Goal: Answer question/provide support: Share knowledge or assist other users

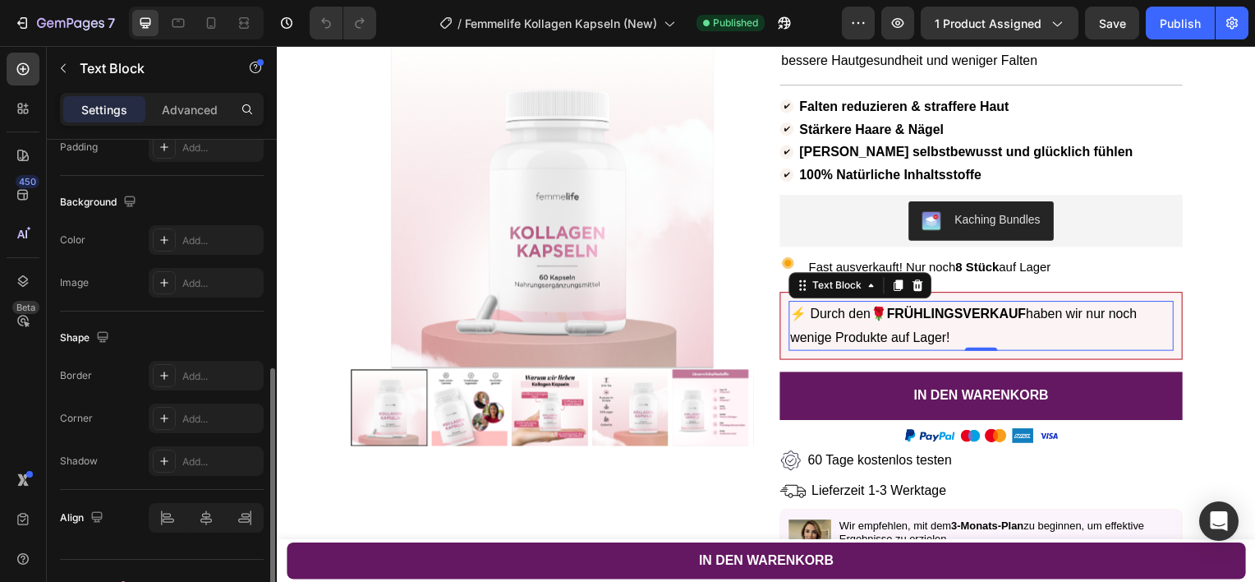
scroll to position [455, 0]
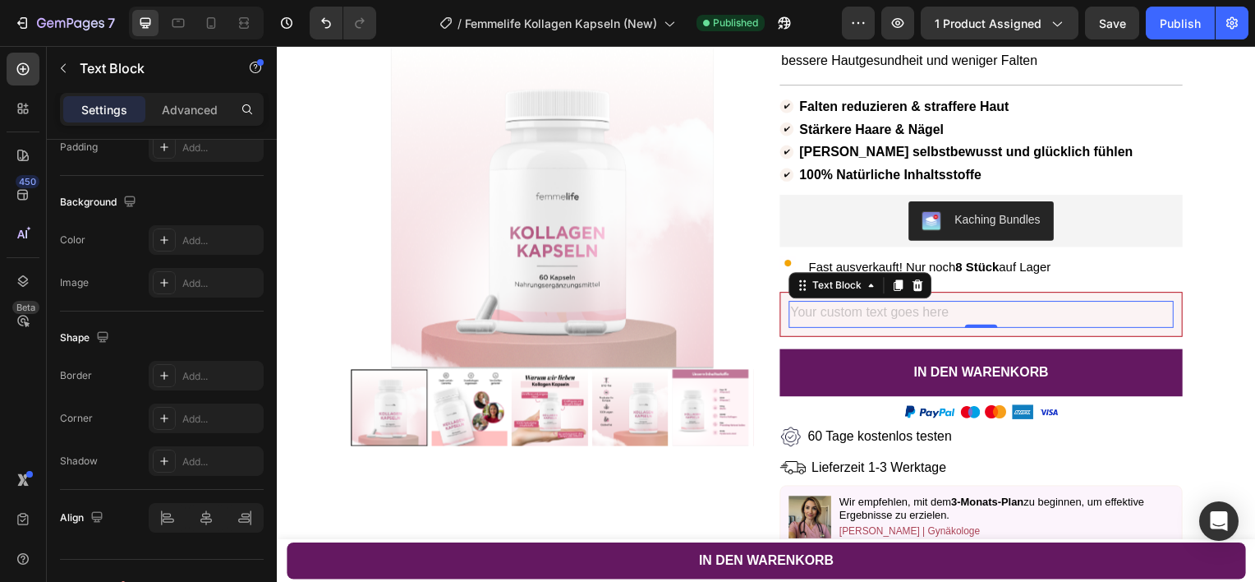
click at [977, 329] on div "Rich Text Editor. Editing area: main" at bounding box center [986, 315] width 388 height 27
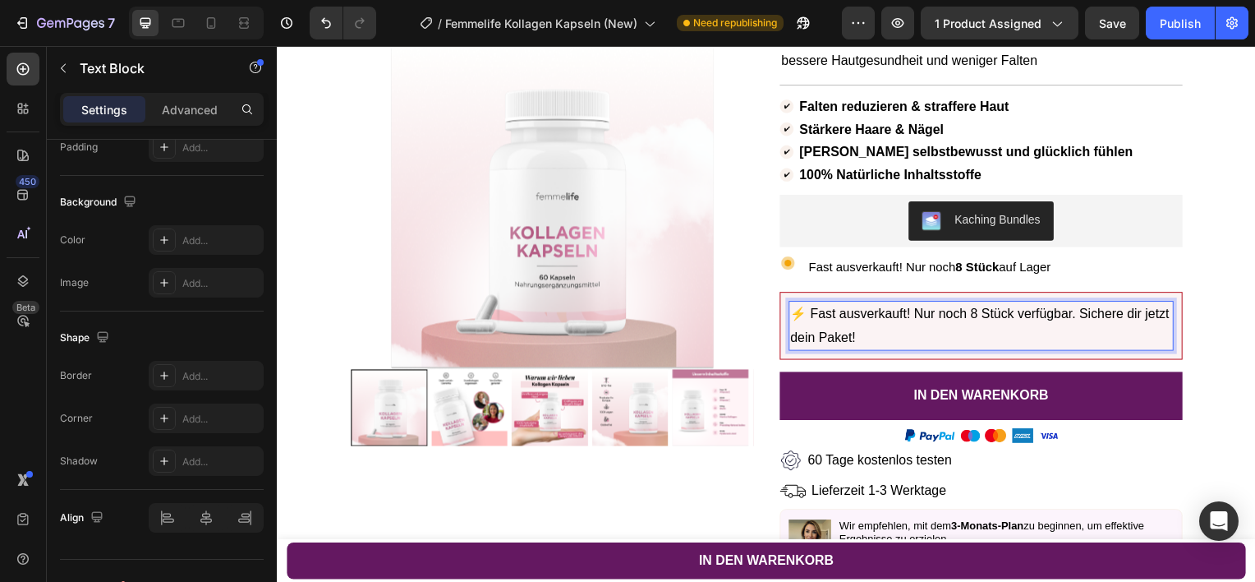
click at [923, 336] on p "⚡ Fast ausverkauft! Nur noch 8 Stück verfügbar. Sichere dir jetzt dein Paket!" at bounding box center [986, 328] width 385 height 48
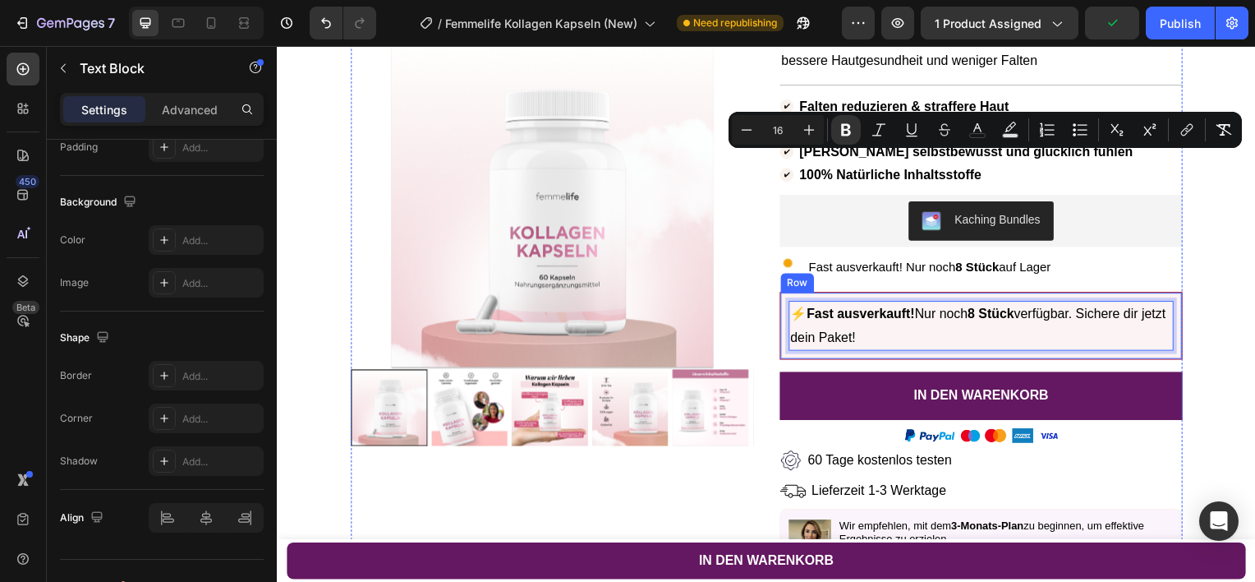
scroll to position [368, 0]
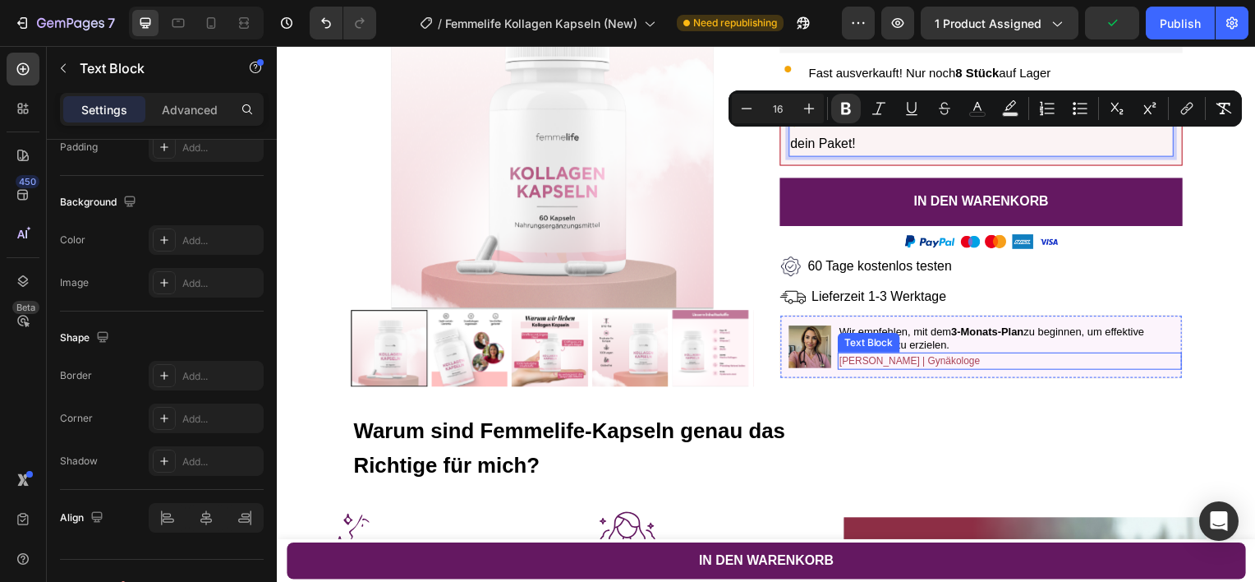
click at [878, 368] on span "[PERSON_NAME] | Gynäkologe" at bounding box center [914, 363] width 142 height 12
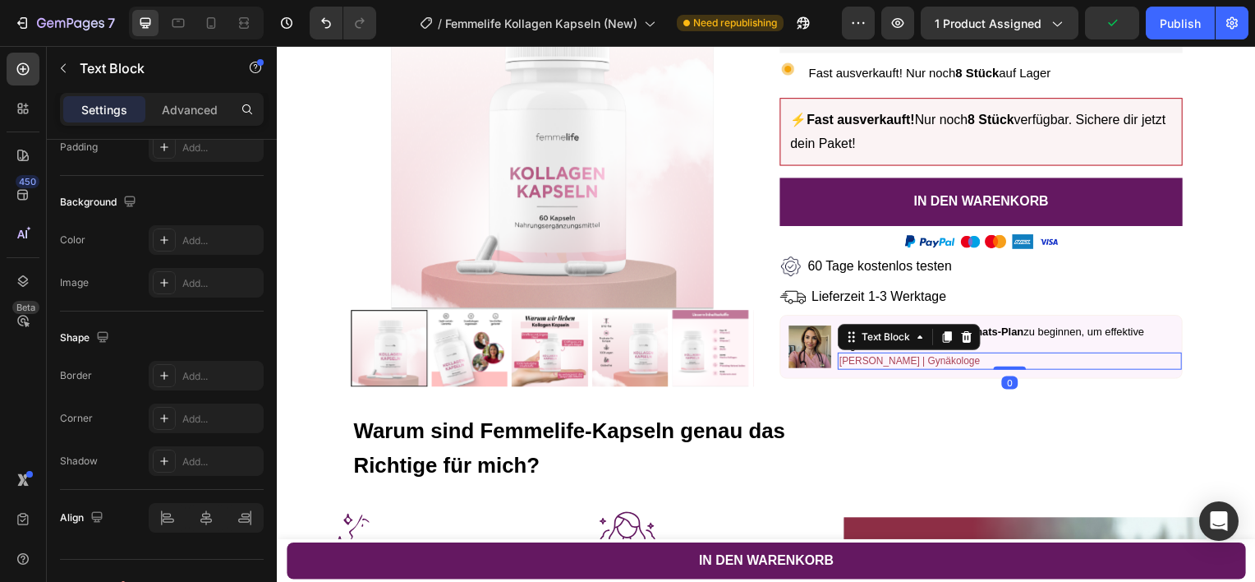
click at [878, 368] on span "[PERSON_NAME] | Gynäkologe" at bounding box center [914, 363] width 142 height 12
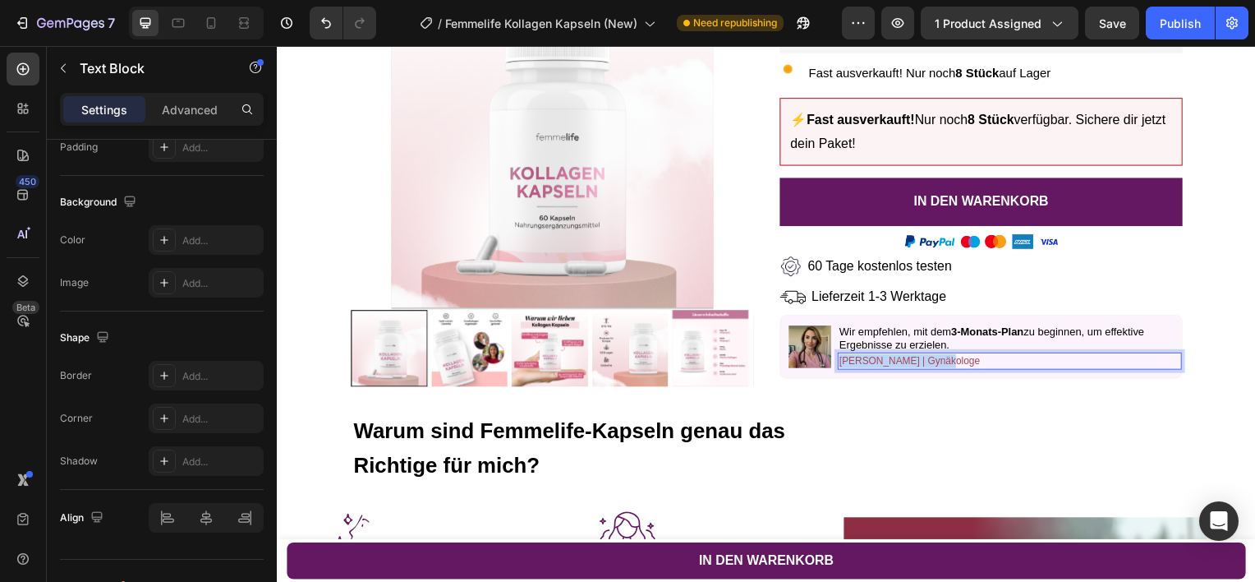
click at [878, 368] on span "[PERSON_NAME] | Gynäkologe" at bounding box center [914, 363] width 142 height 12
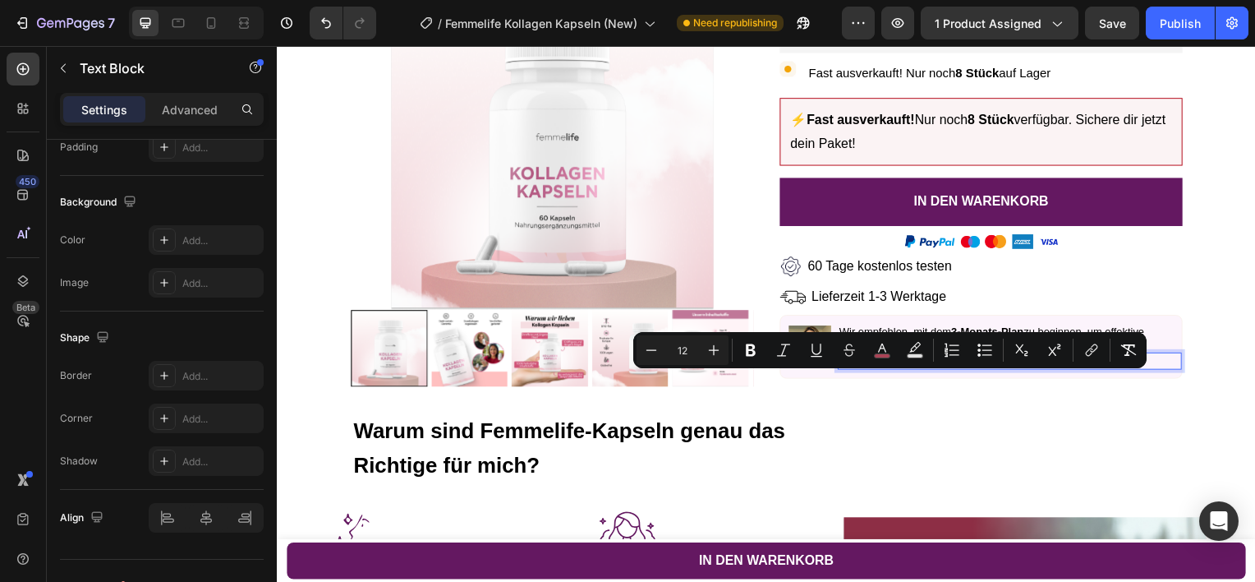
click at [883, 368] on span "[PERSON_NAME] | Gynäkologe" at bounding box center [914, 363] width 142 height 12
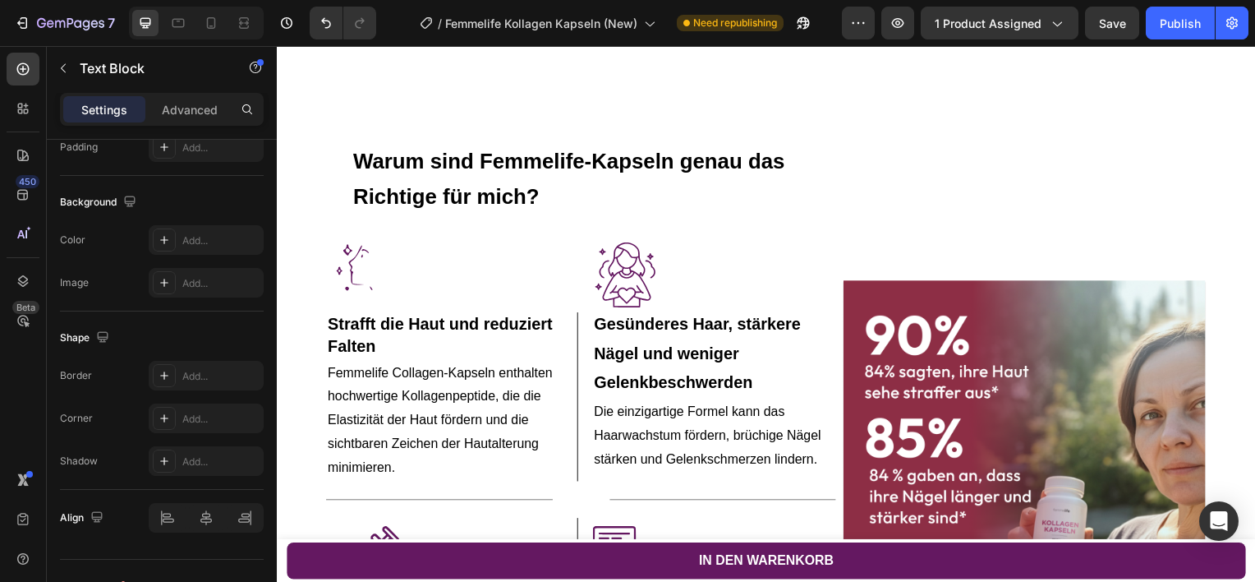
scroll to position [897, 0]
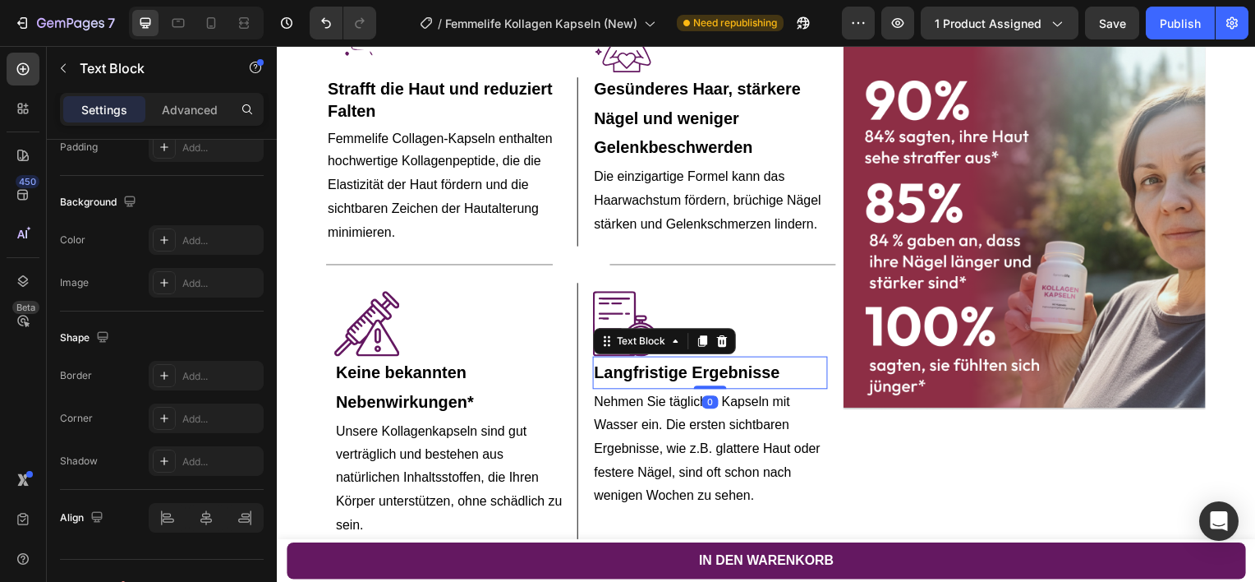
click at [687, 384] on span "Langfristige Ergebnisse" at bounding box center [690, 375] width 187 height 18
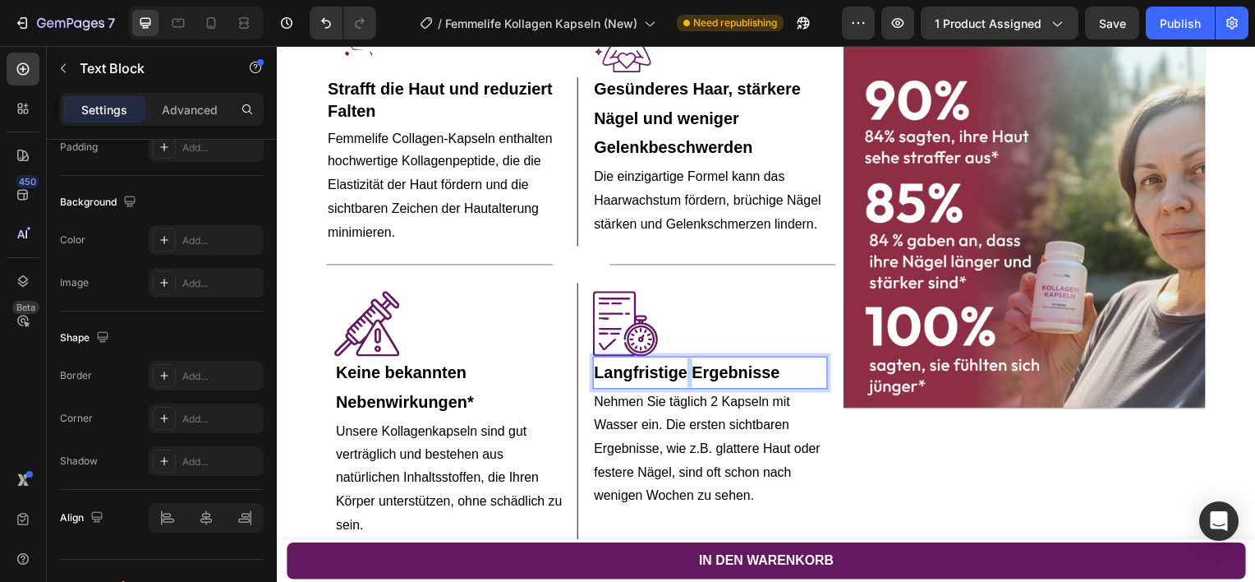
click at [687, 384] on span "Langfristige Ergebnisse" at bounding box center [690, 375] width 187 height 18
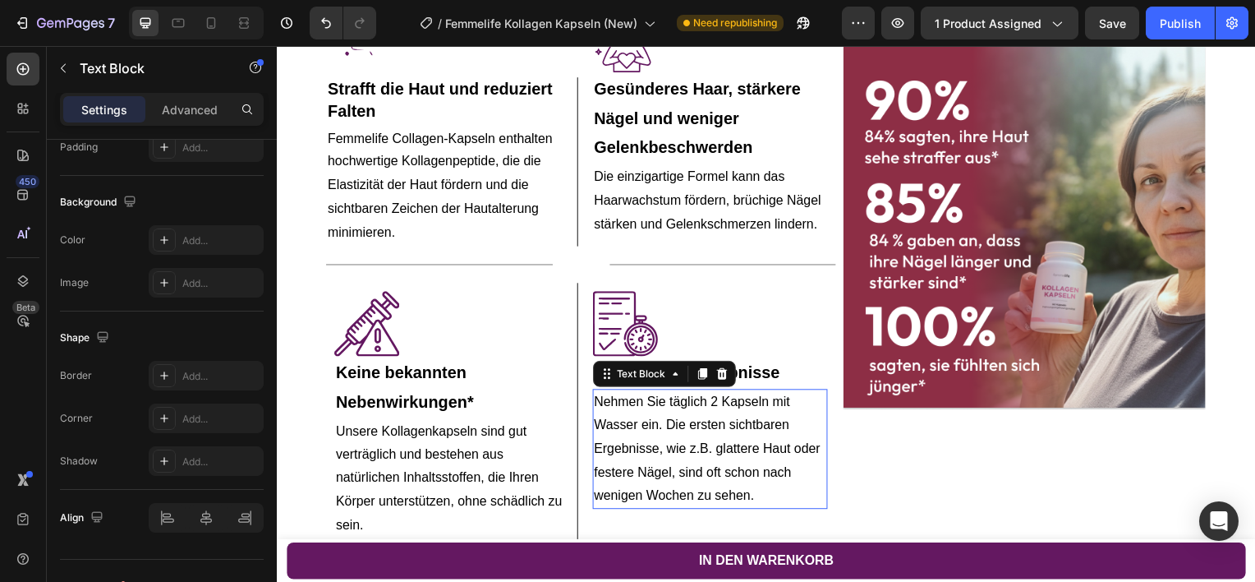
click at [687, 457] on span "Nehmen Sie täglich 2 Kapseln mit Wasser ein. Die ersten sichtbaren Ergebnisse, …" at bounding box center [711, 451] width 228 height 108
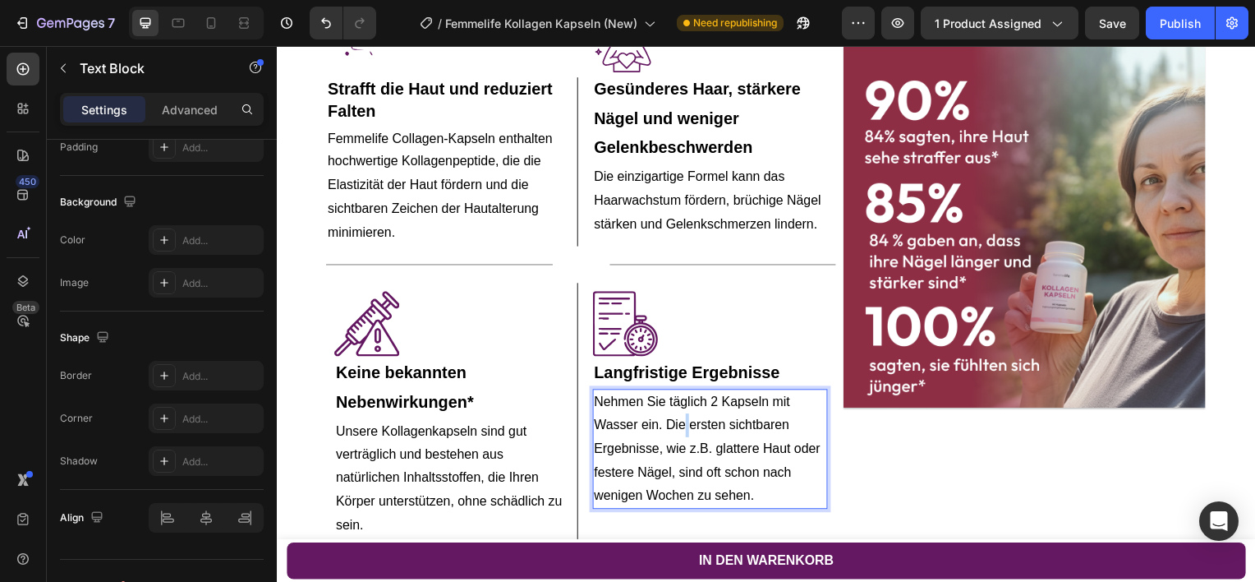
click at [687, 457] on span "Nehmen Sie täglich 2 Kapseln mit Wasser ein. Die ersten sichtbaren Ergebnisse, …" at bounding box center [711, 451] width 228 height 108
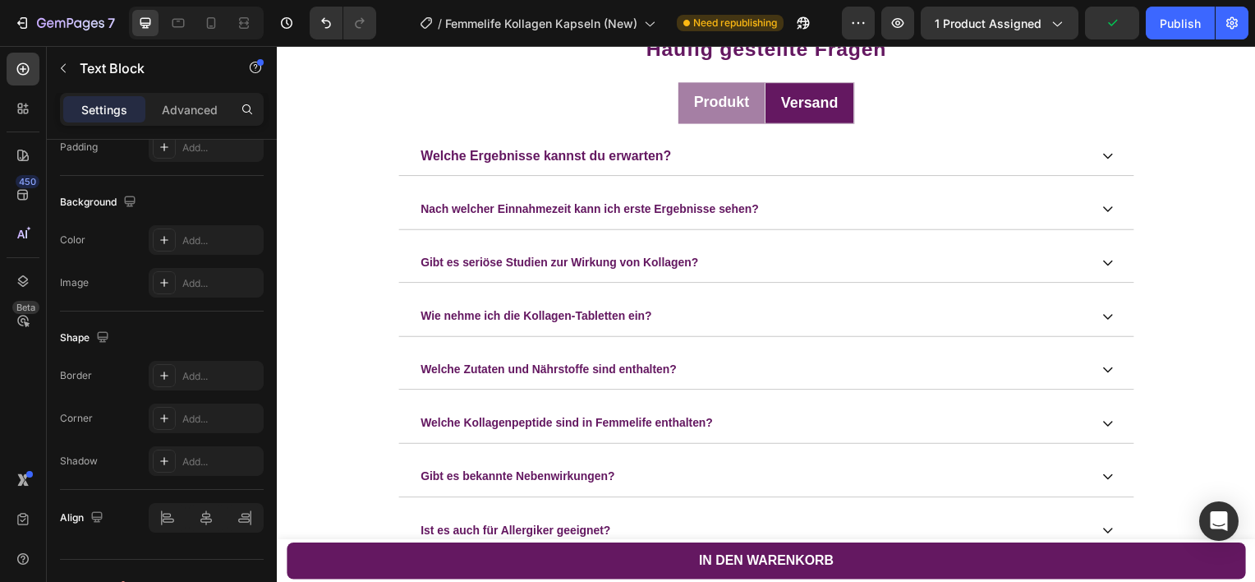
scroll to position [3918, 0]
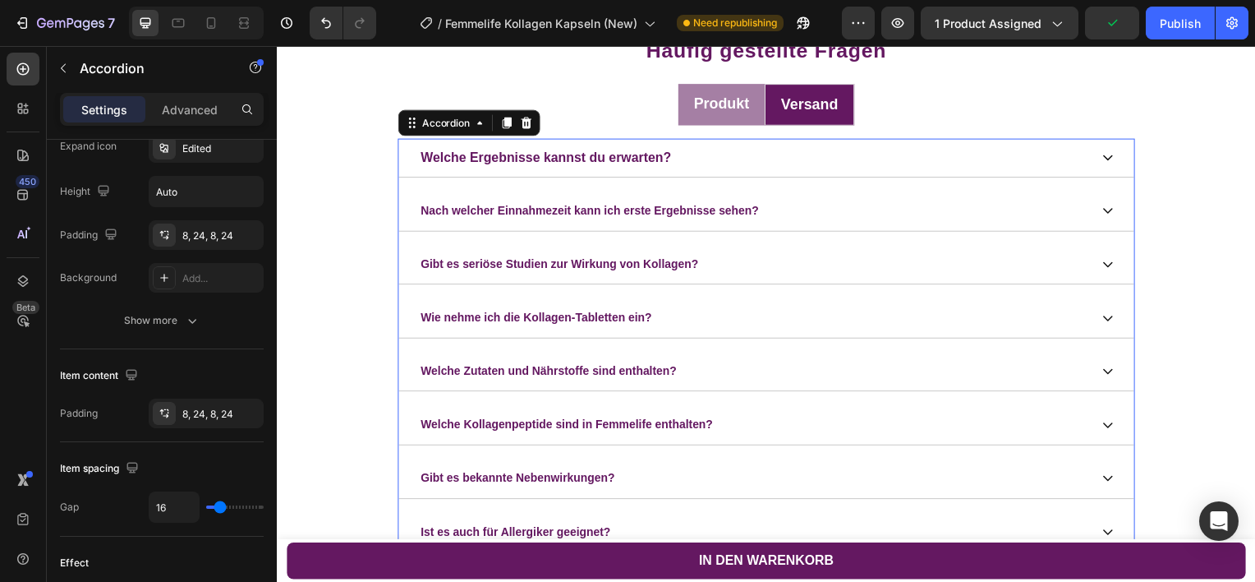
click at [650, 165] on p "Welche Ergebnisse kannst du erwarten?" at bounding box center [548, 158] width 252 height 21
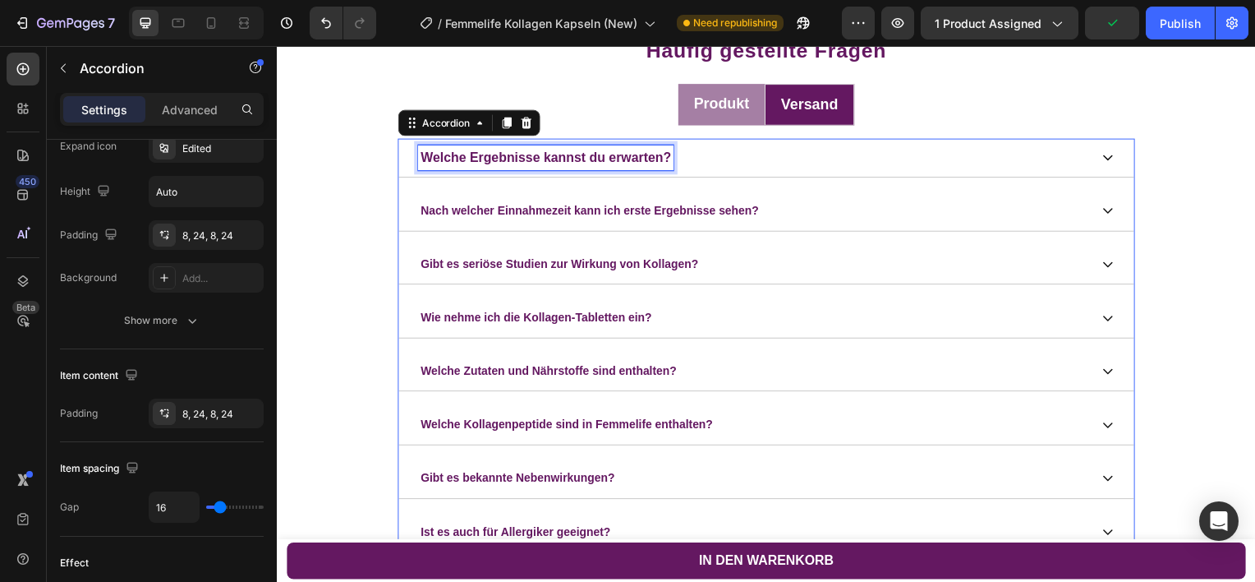
scroll to position [0, 0]
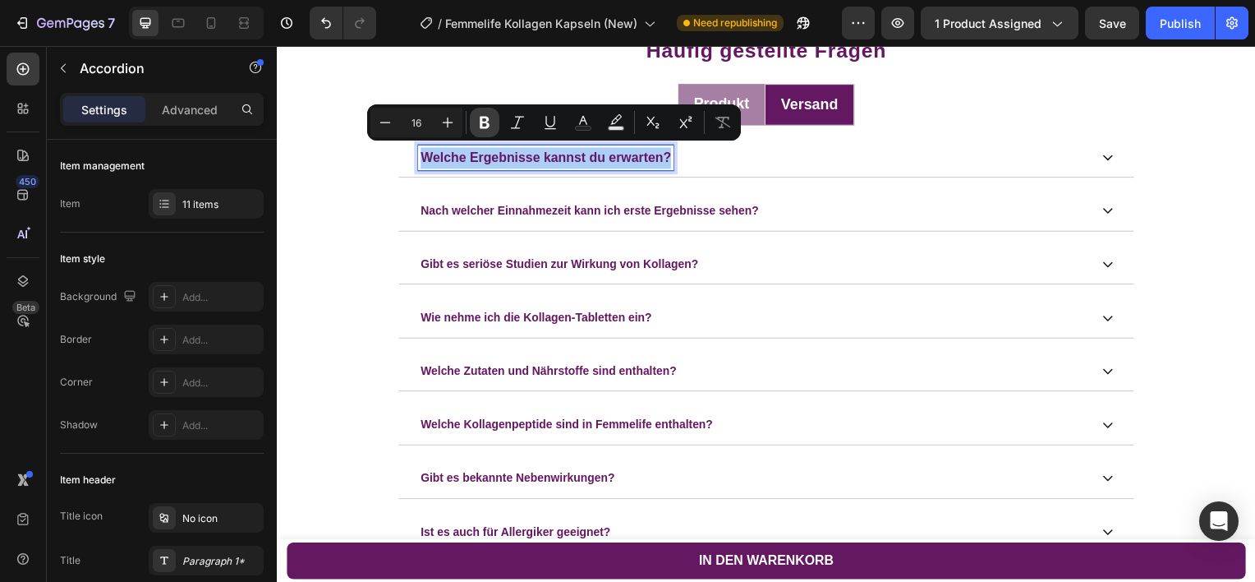
click at [490, 117] on icon "Editor contextual toolbar" at bounding box center [485, 122] width 16 height 16
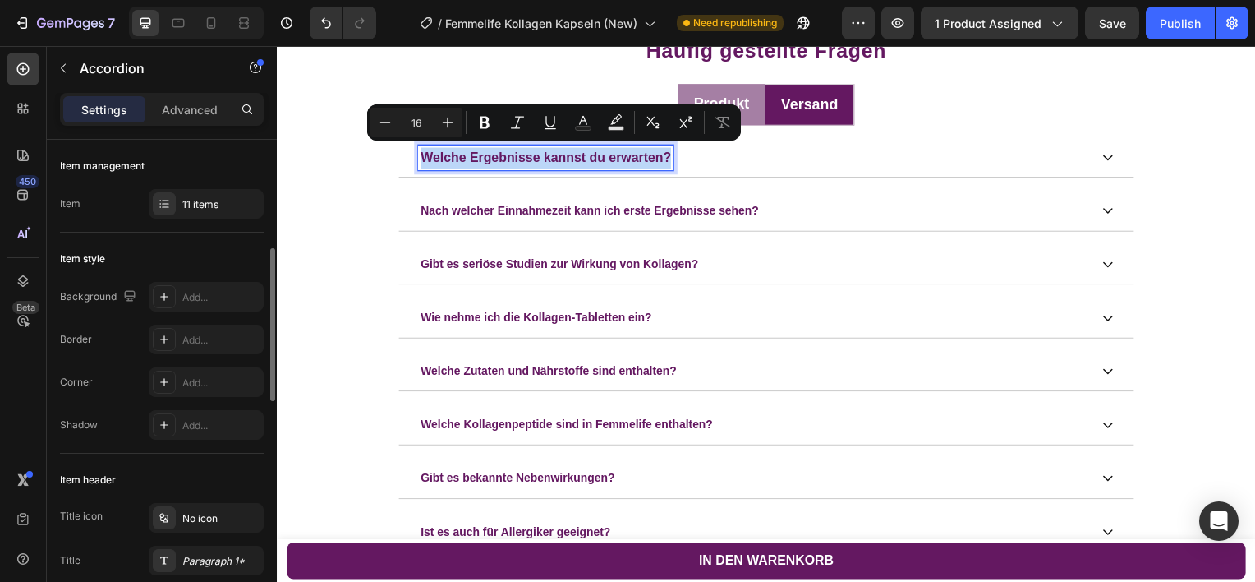
scroll to position [100, 0]
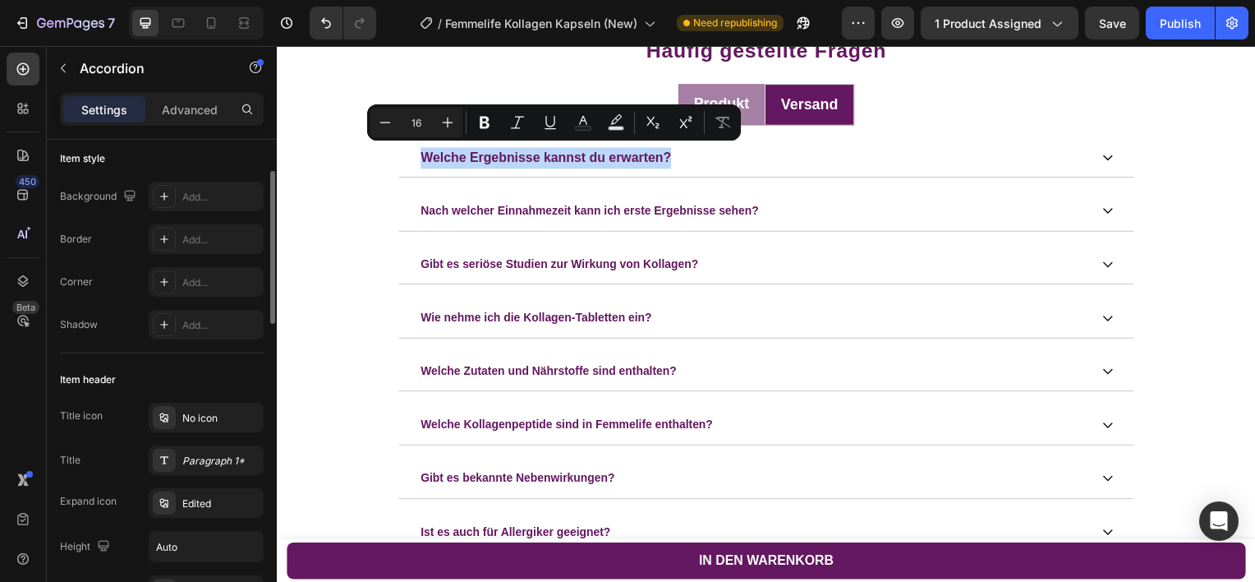
click at [494, 407] on div "Welche Kollagenpeptide sind in Femmelife enthalten?" at bounding box center [769, 427] width 741 height 41
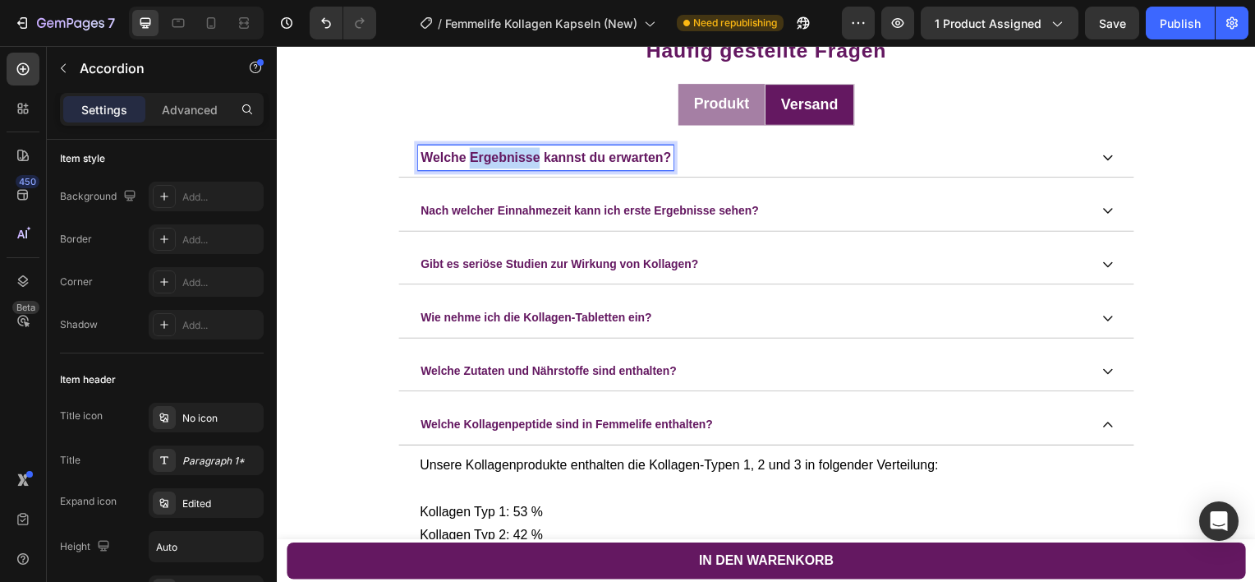
click at [514, 160] on p "Welche Ergebnisse kannst du erwarten?" at bounding box center [548, 158] width 252 height 21
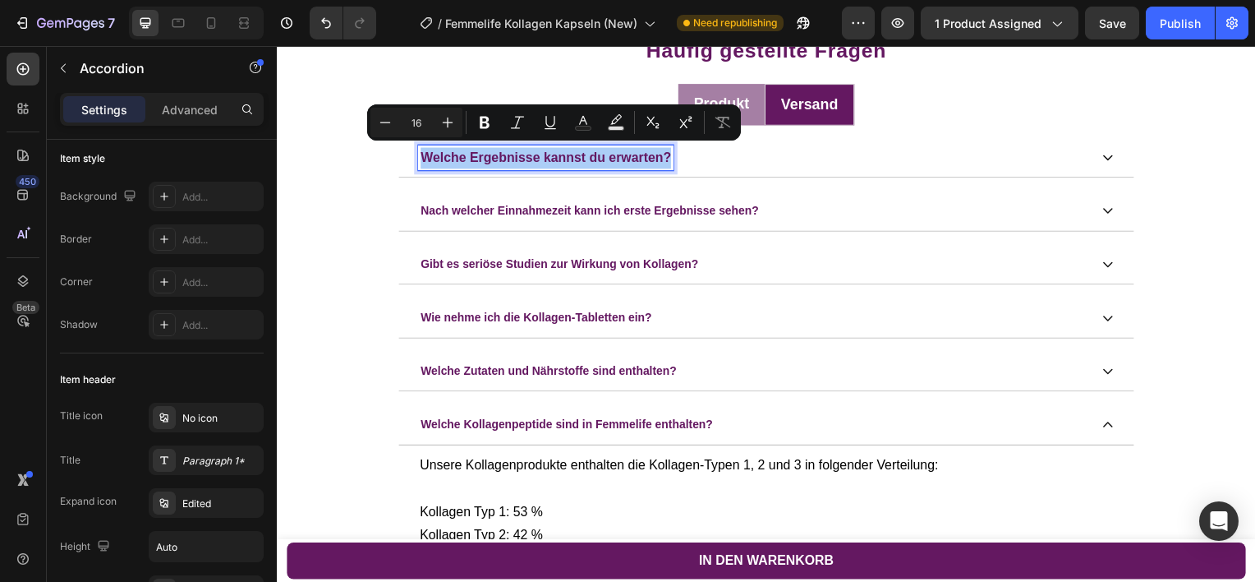
click at [429, 121] on input "16" at bounding box center [416, 123] width 33 height 20
click at [463, 192] on div "Nach welcher Einnahmezeit kann ich erste Ergebnisse sehen?" at bounding box center [769, 211] width 741 height 41
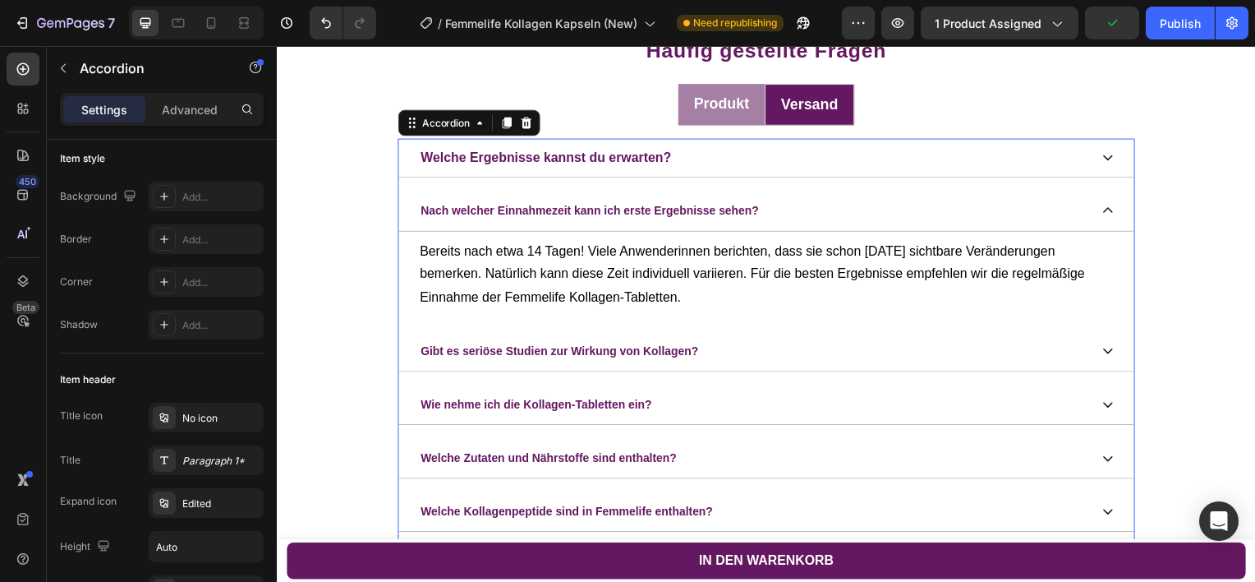
click at [577, 210] on span "Nach welcher Einnahmezeit kann ich erste Ergebnisse sehen?" at bounding box center [592, 211] width 341 height 13
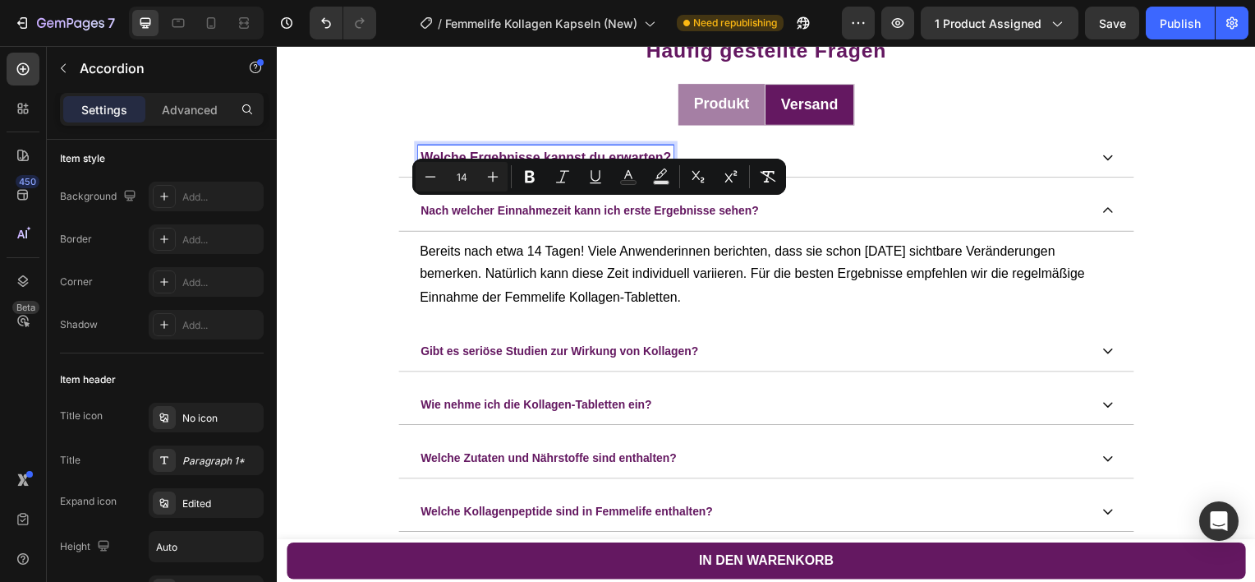
click at [608, 153] on span "Welche Ergebnisse kannst du erwarten?" at bounding box center [548, 158] width 252 height 14
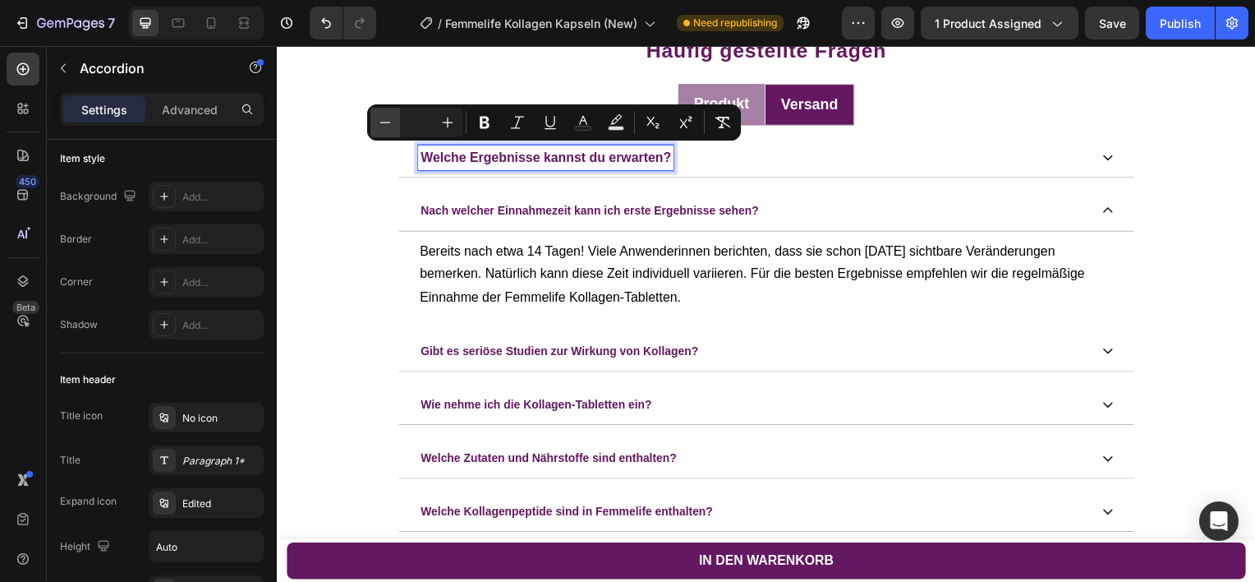
click at [375, 122] on button "Minus" at bounding box center [386, 123] width 30 height 30
click at [420, 130] on input "Editor contextual toolbar" at bounding box center [416, 123] width 33 height 20
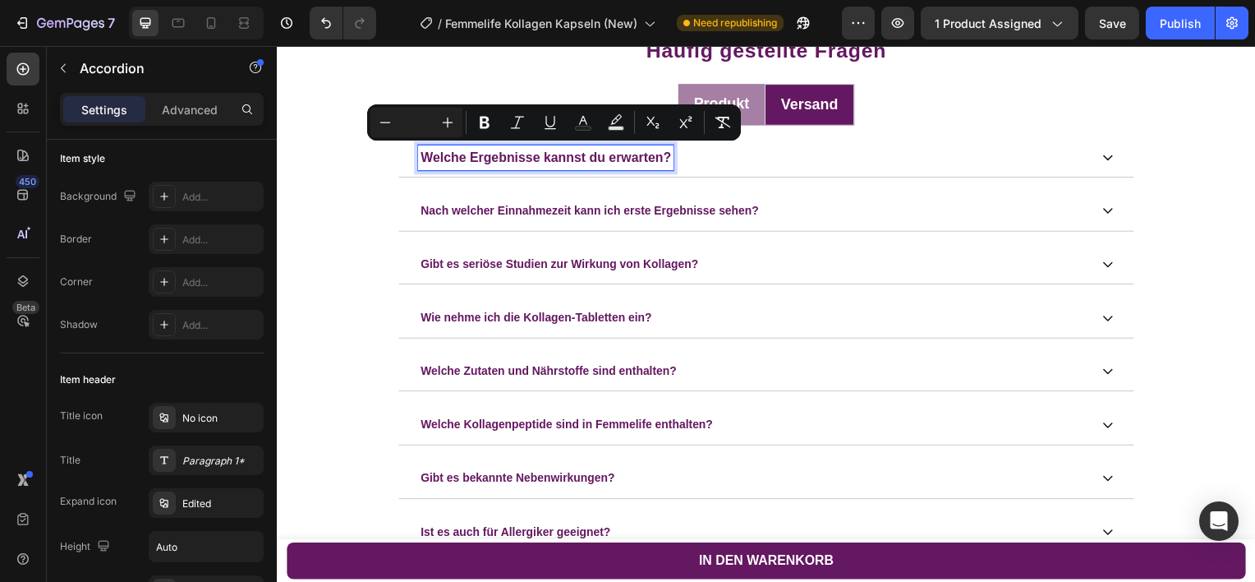
click at [420, 130] on input "Editor contextual toolbar" at bounding box center [416, 123] width 33 height 20
type input "14"
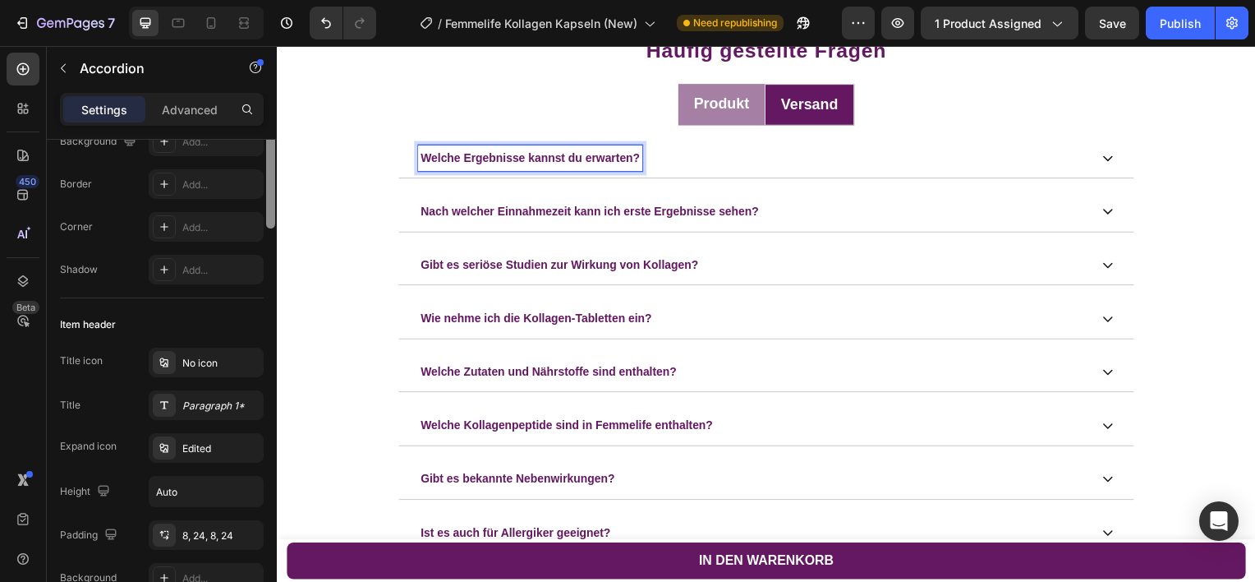
scroll to position [0, 0]
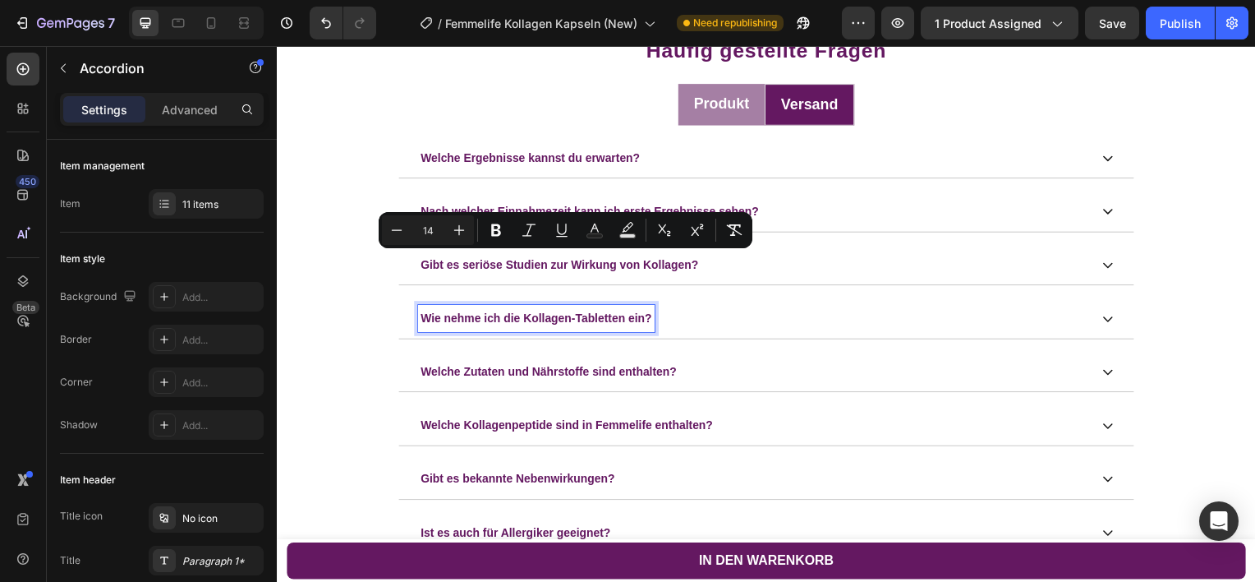
click at [541, 313] on span "Wie nehme ich die Kollagen-Tabletten ein?" at bounding box center [538, 319] width 233 height 13
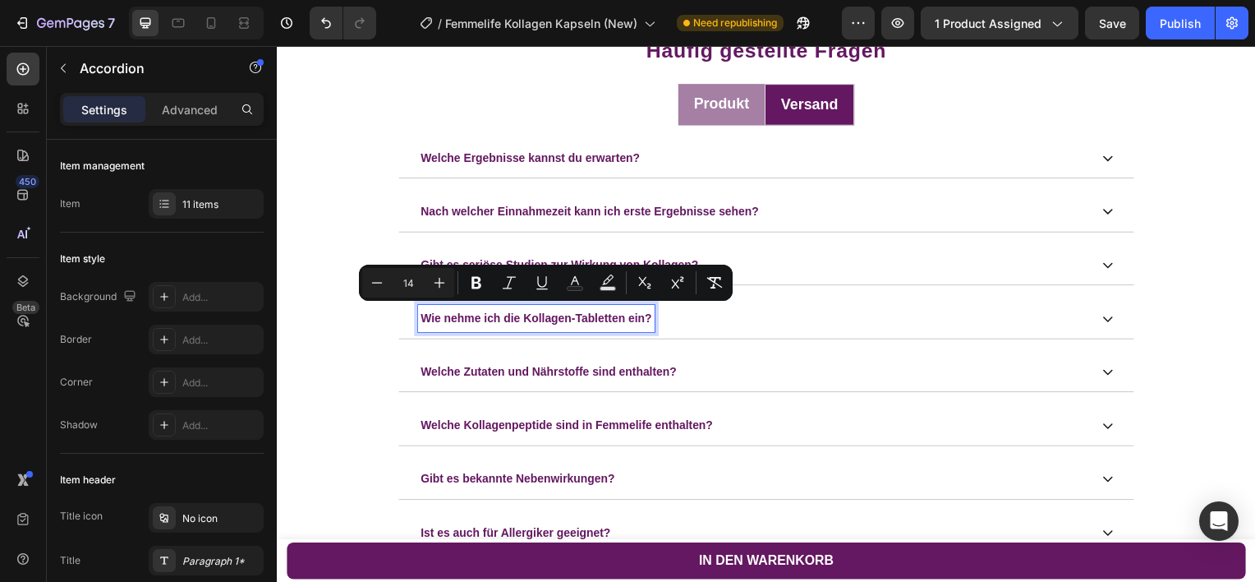
click at [511, 371] on span "Welche Zutaten und Nährstoffe sind enthalten?" at bounding box center [551, 373] width 258 height 13
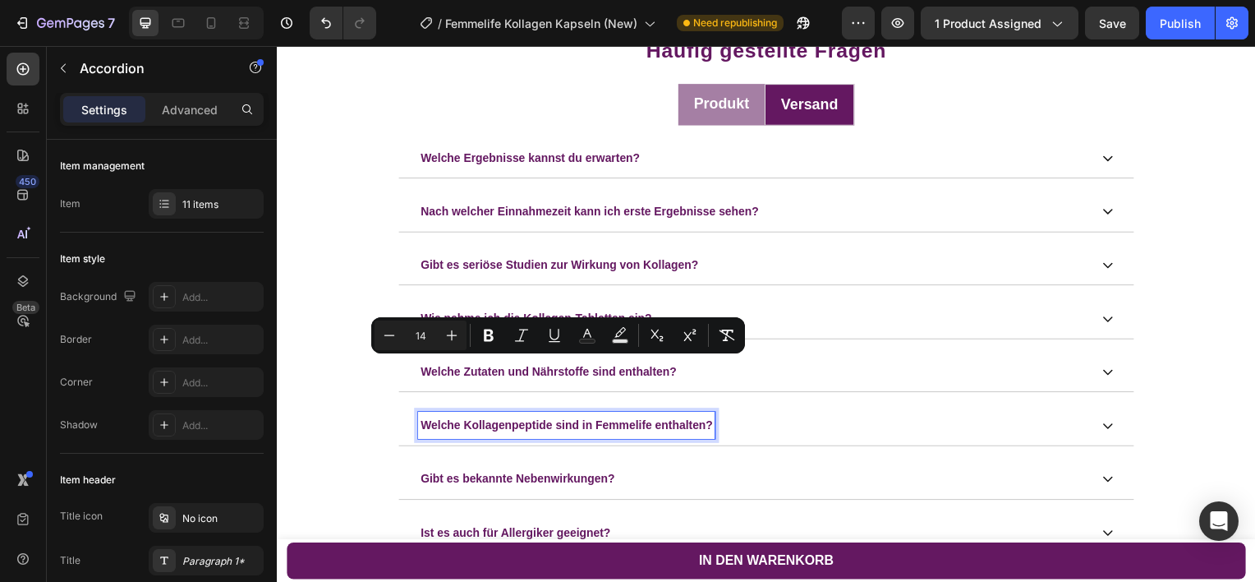
click at [511, 421] on span "Welche Kollagenpeptide sind in Femmelife enthalten?" at bounding box center [569, 427] width 294 height 13
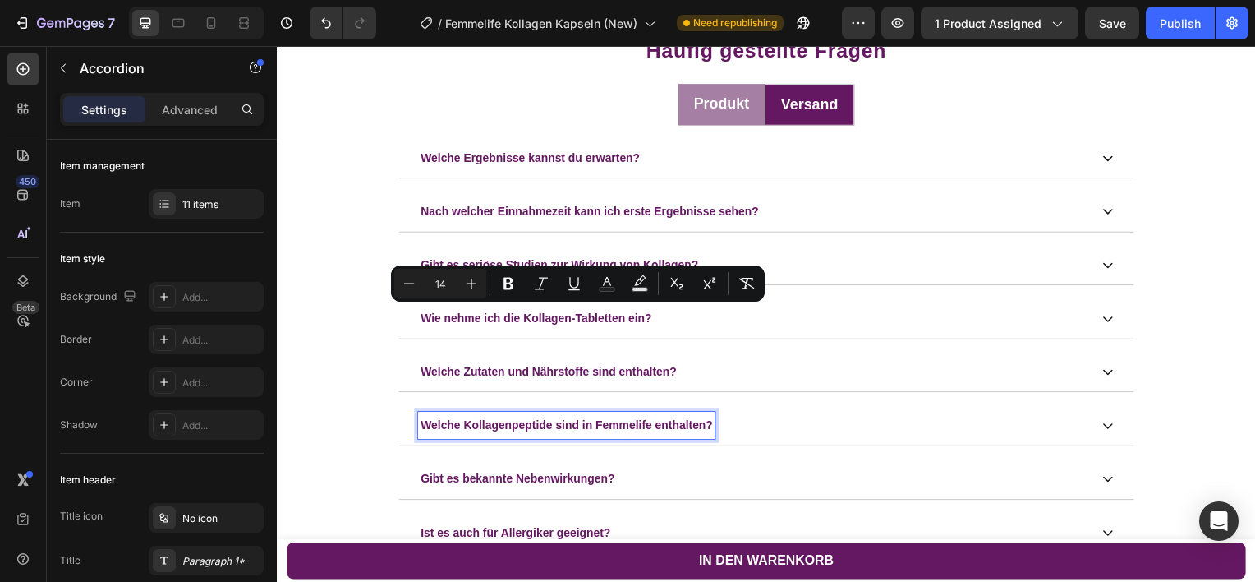
scroll to position [4026, 0]
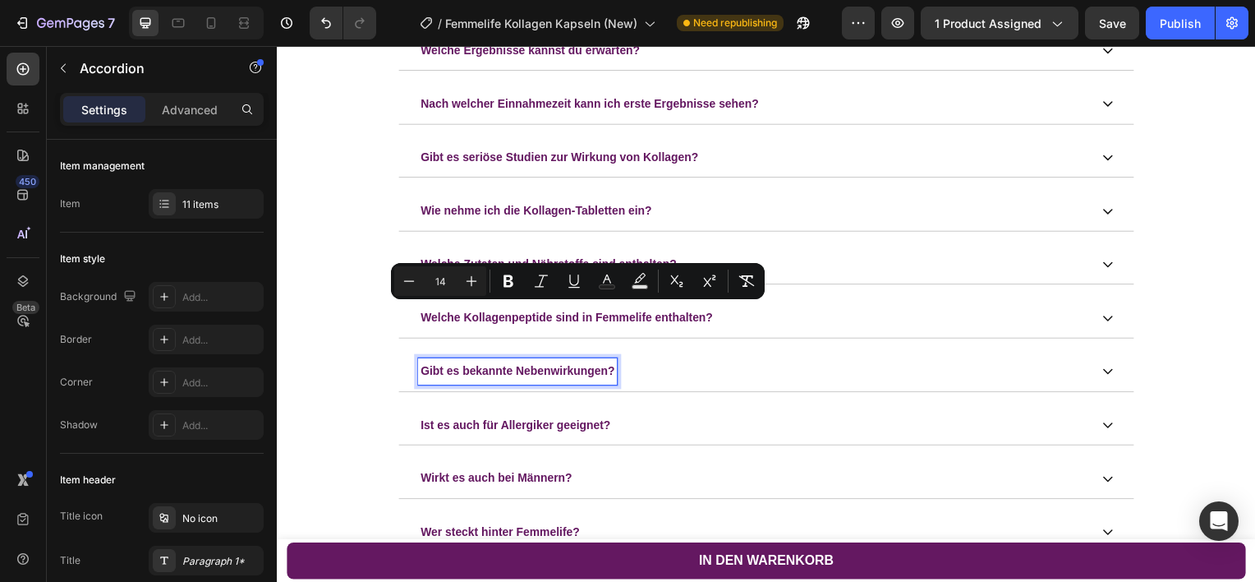
click at [516, 368] on span "Gibt es bekannte Nebenwirkungen?" at bounding box center [520, 372] width 196 height 13
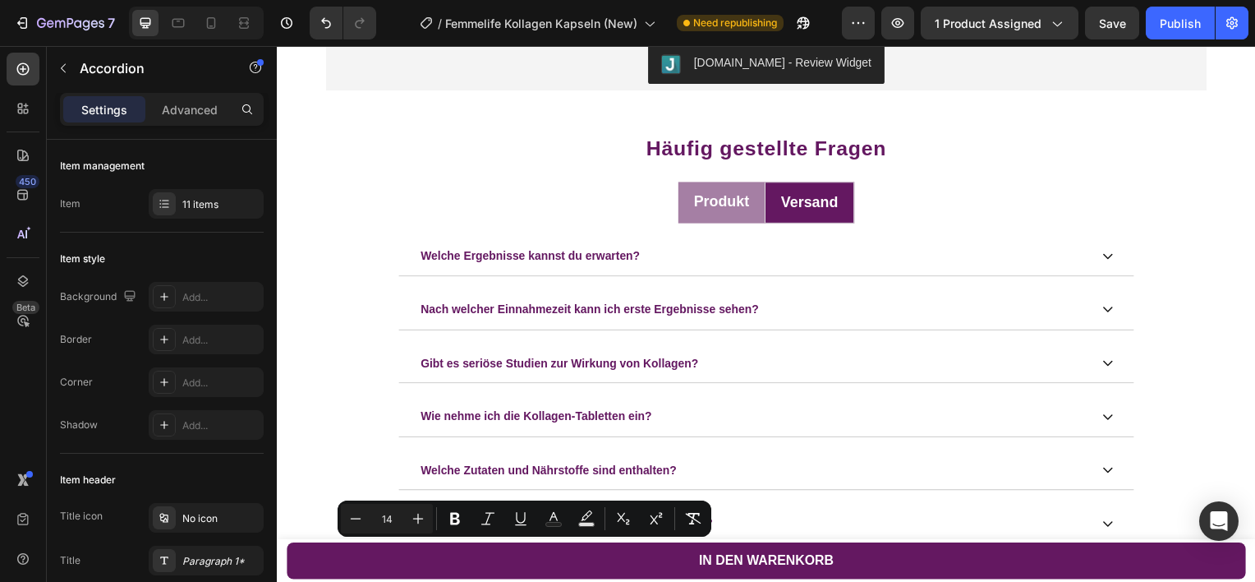
scroll to position [3817, 0]
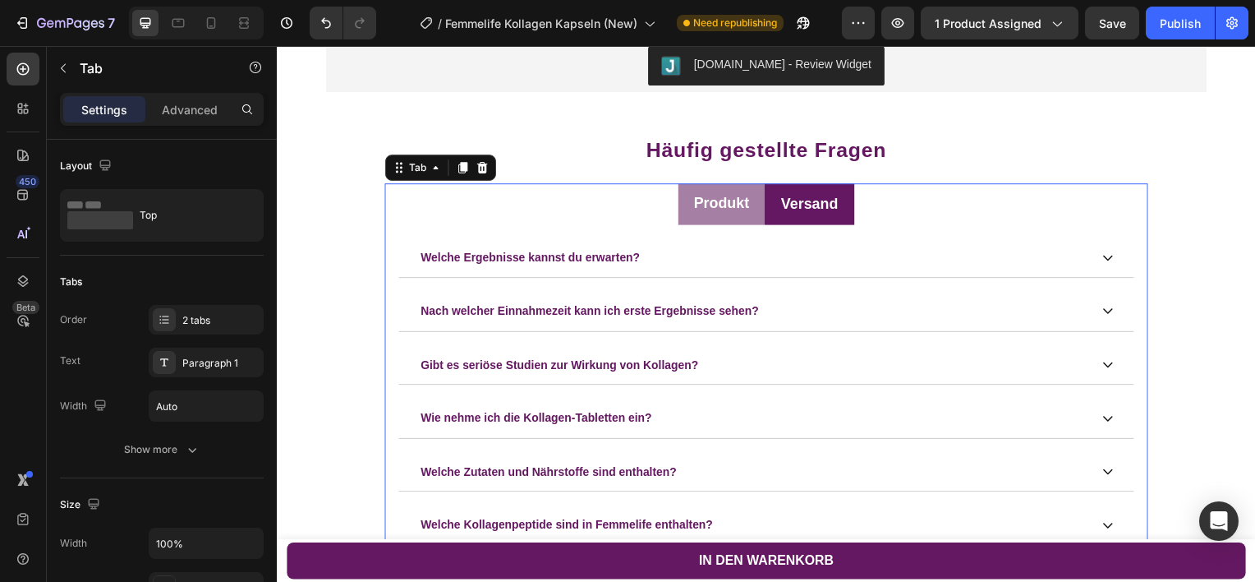
click at [821, 200] on p "Versand" at bounding box center [814, 205] width 58 height 22
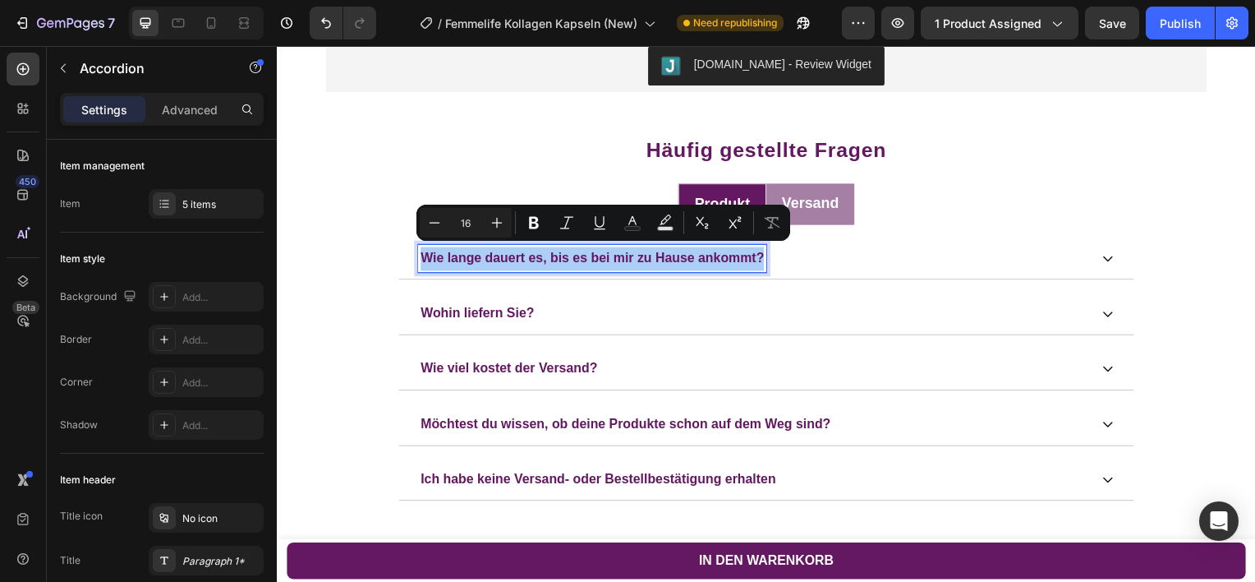
click at [468, 223] on input "16" at bounding box center [465, 223] width 33 height 20
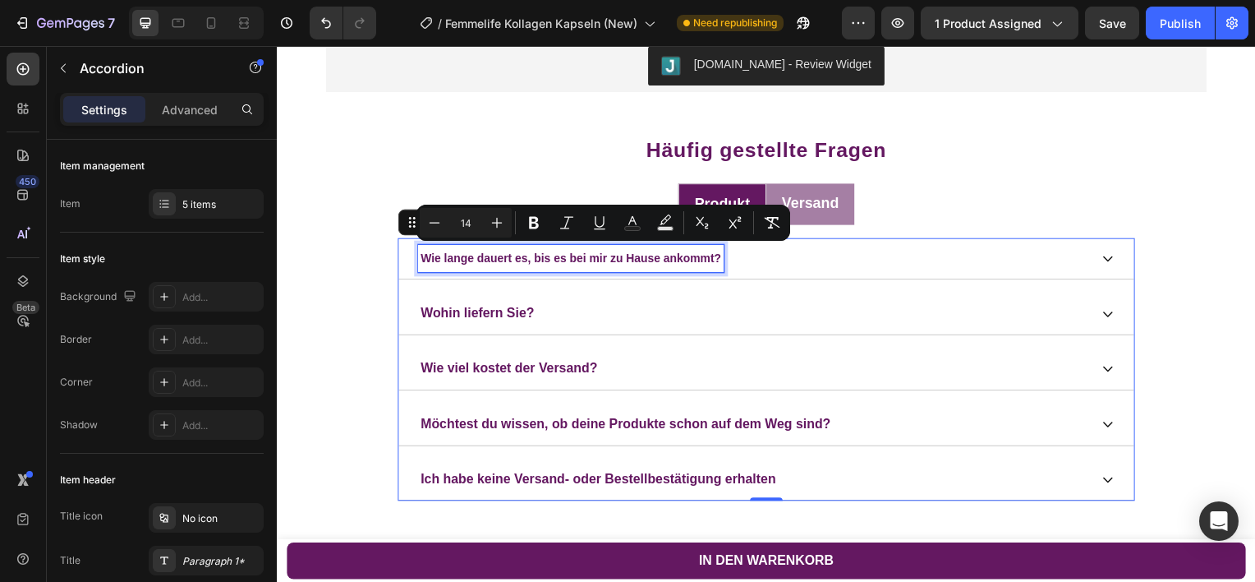
type input "14"
click at [737, 288] on div "Wie lange dauert es, bis es bei mir zu Hause ankommt? Wohin liefern Sie? Wie vi…" at bounding box center [770, 371] width 743 height 265
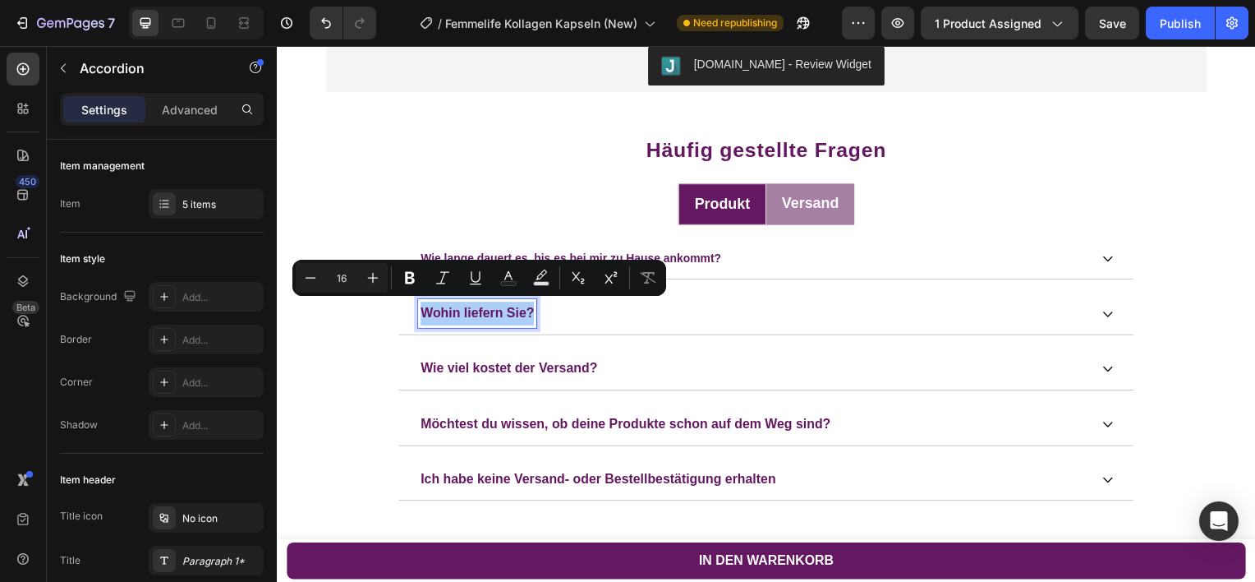
click at [345, 283] on input "16" at bounding box center [341, 278] width 33 height 20
type input "14"
click at [629, 329] on div "Wohin liefern Sie?" at bounding box center [769, 315] width 741 height 43
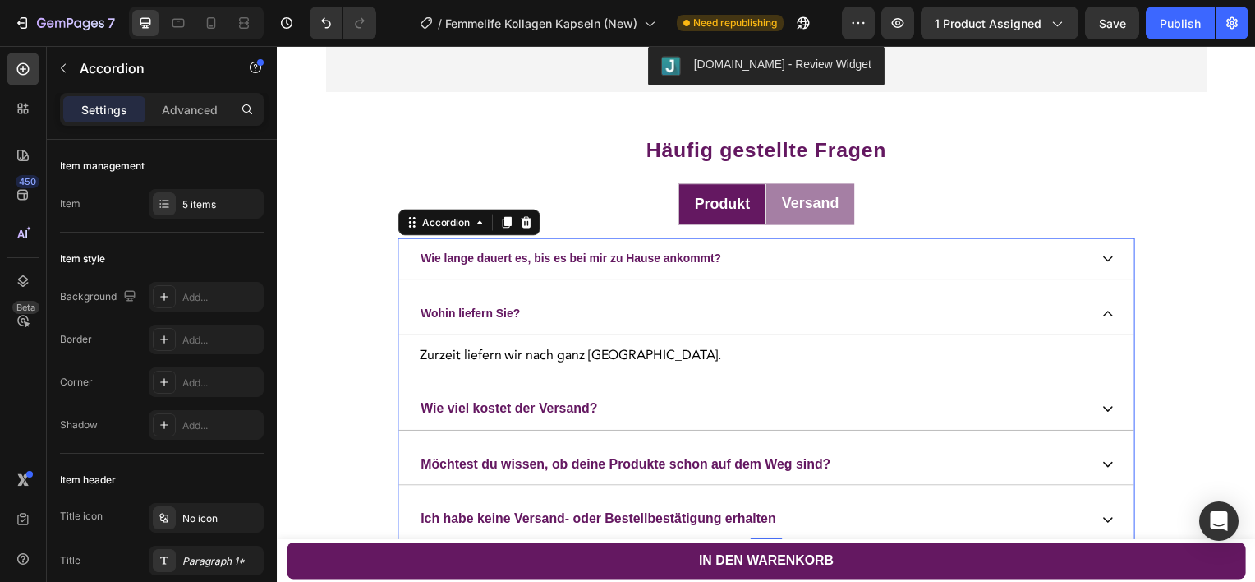
click at [545, 383] on div "Wie lange dauert es, bis es bei mir zu Hause ankommt? Wohin liefern Sie? Zurzei…" at bounding box center [770, 392] width 743 height 306
click at [538, 411] on p "Wie viel kostet der Versand?" at bounding box center [511, 411] width 178 height 24
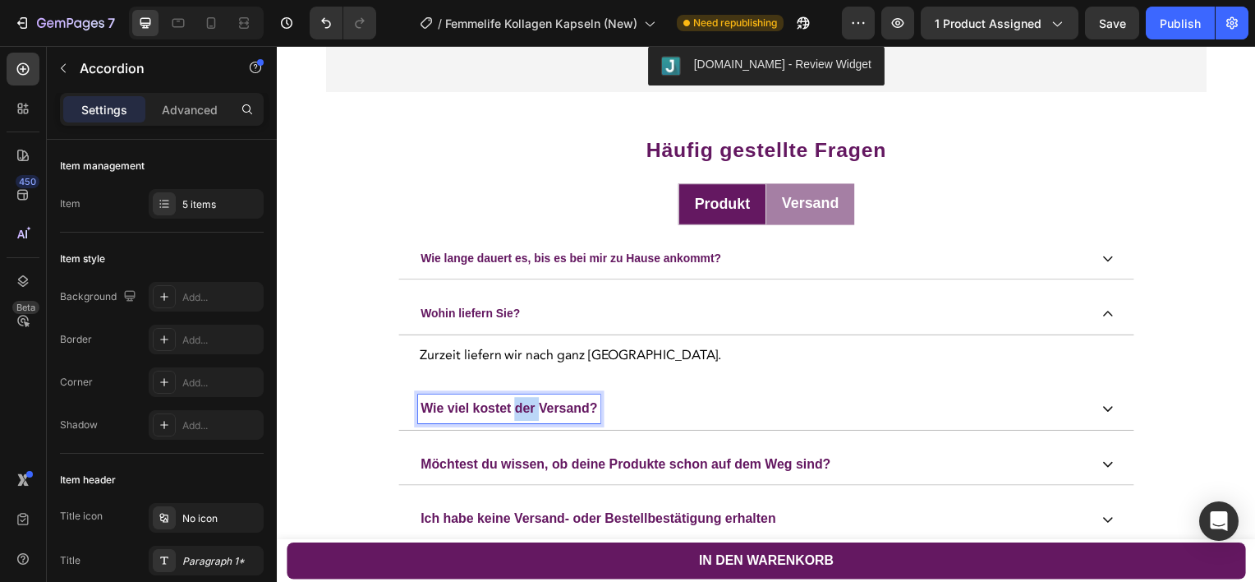
click at [538, 411] on p "Wie viel kostet der Versand?" at bounding box center [511, 411] width 178 height 24
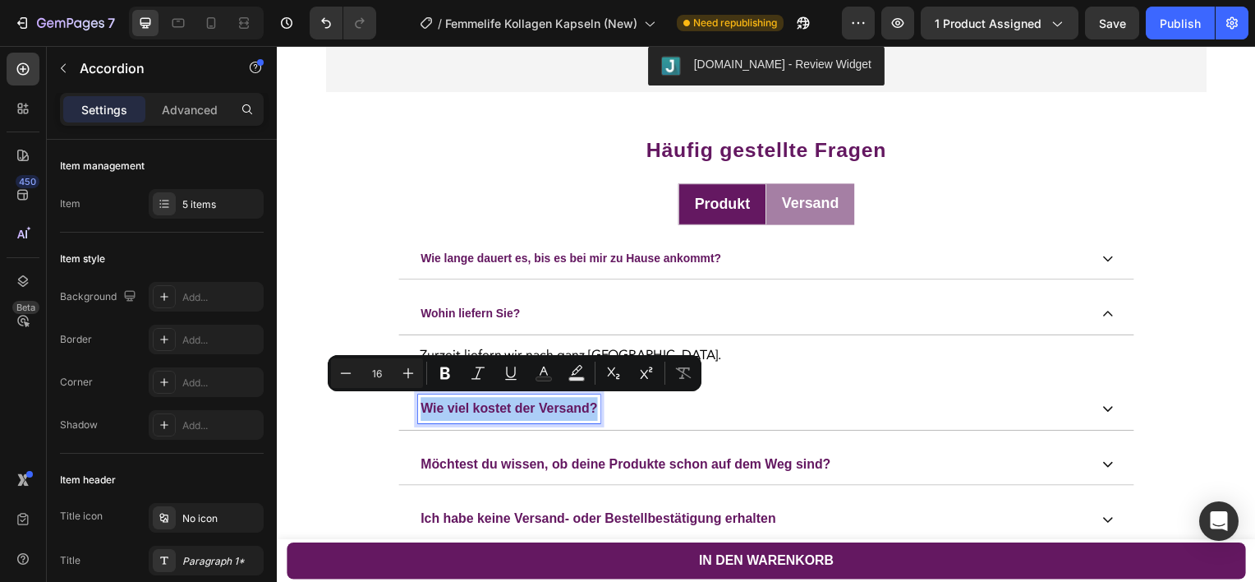
click at [378, 367] on input "16" at bounding box center [377, 373] width 33 height 20
type input "14"
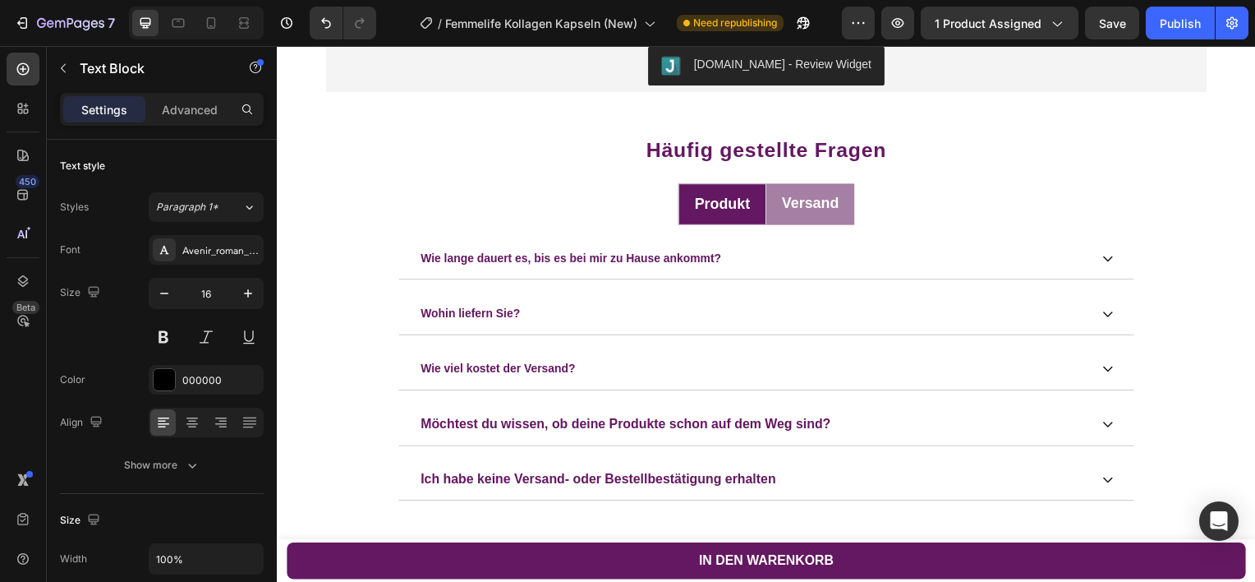
click at [764, 357] on div "Wie lange dauert es, bis es bei mir zu Hause ankommt? Wohin liefern Sie? Zurzei…" at bounding box center [770, 371] width 743 height 265
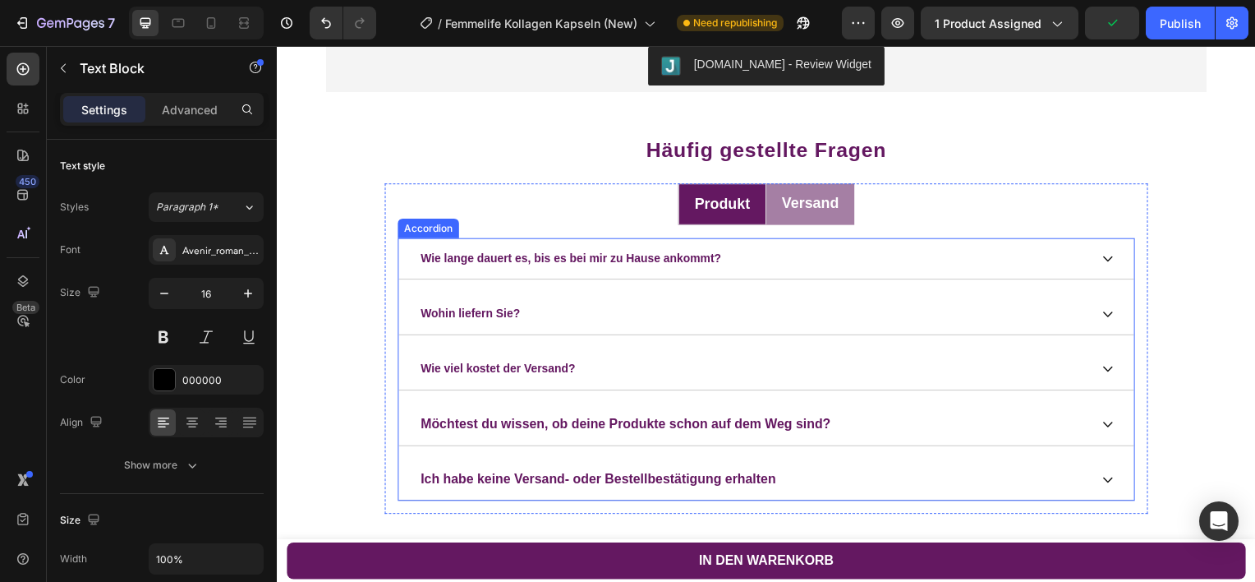
click at [555, 422] on p "Möchtest du wissen, ob deine Produkte schon auf dem Weg sind?" at bounding box center [628, 427] width 413 height 24
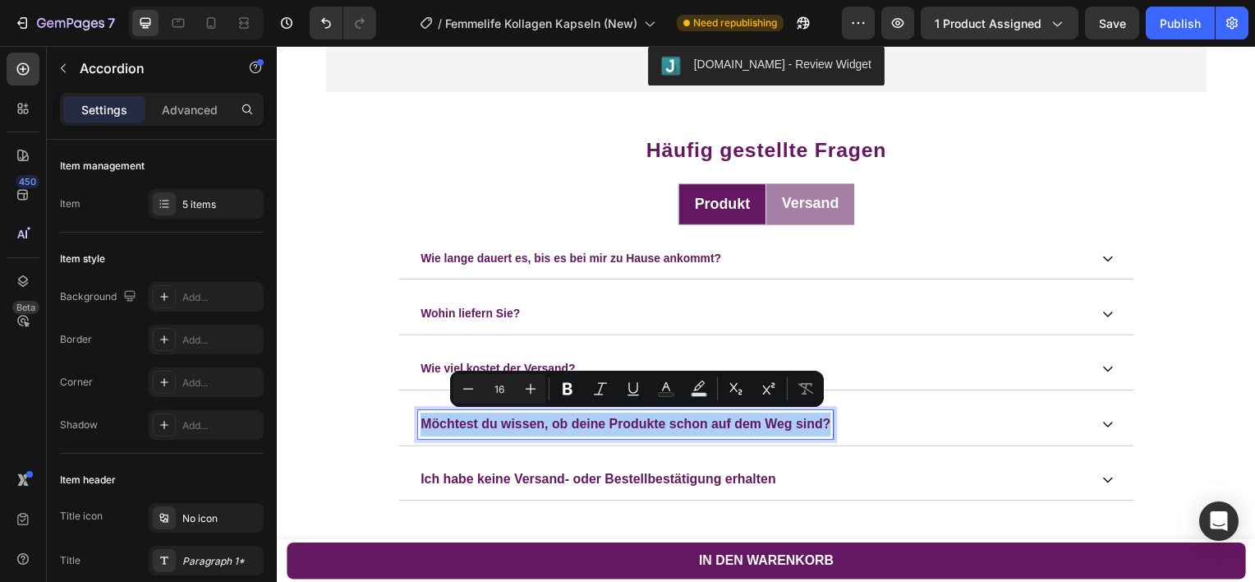
click at [500, 383] on input "16" at bounding box center [499, 389] width 33 height 20
type input "16"
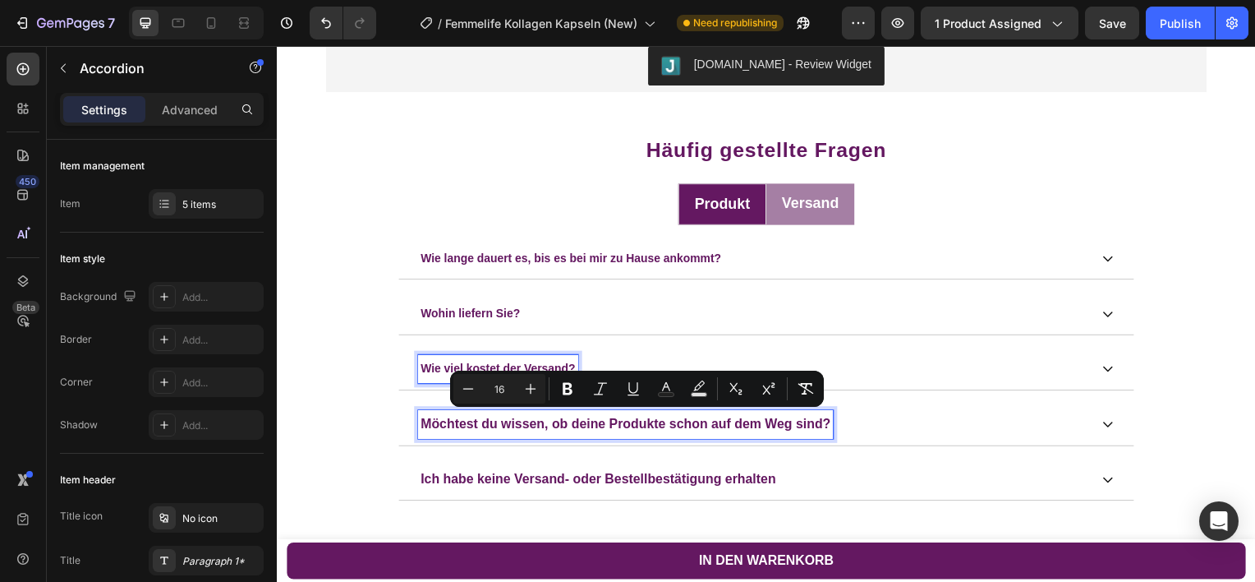
click at [446, 371] on span "Wie viel kostet der Versand?" at bounding box center [500, 370] width 156 height 13
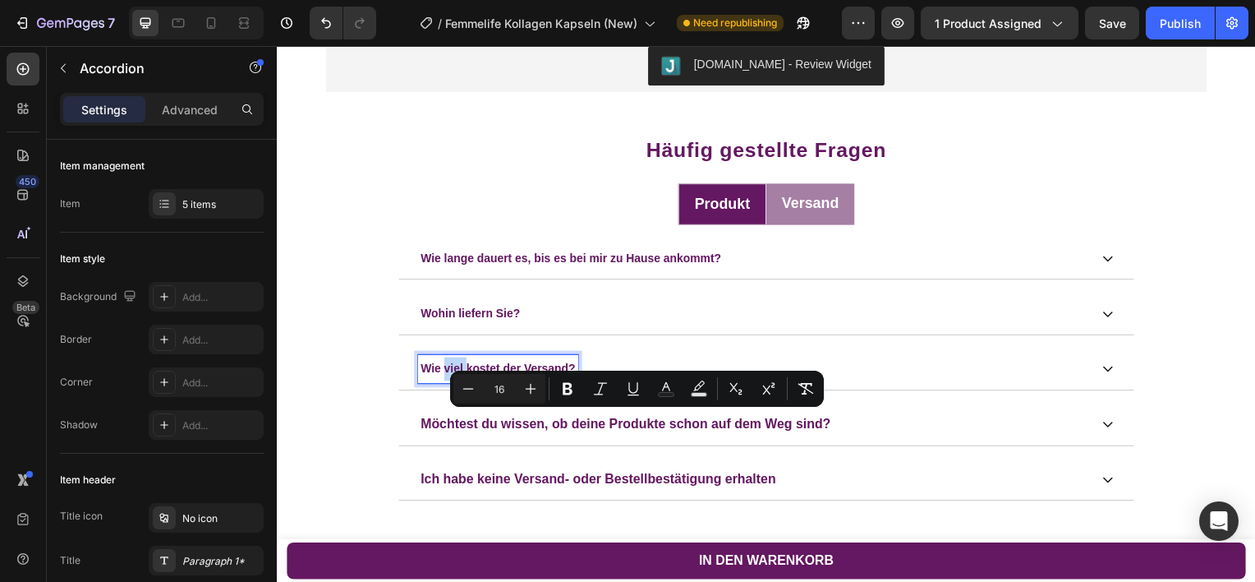
click at [446, 371] on span "Wie viel kostet der Versand?" at bounding box center [500, 370] width 156 height 13
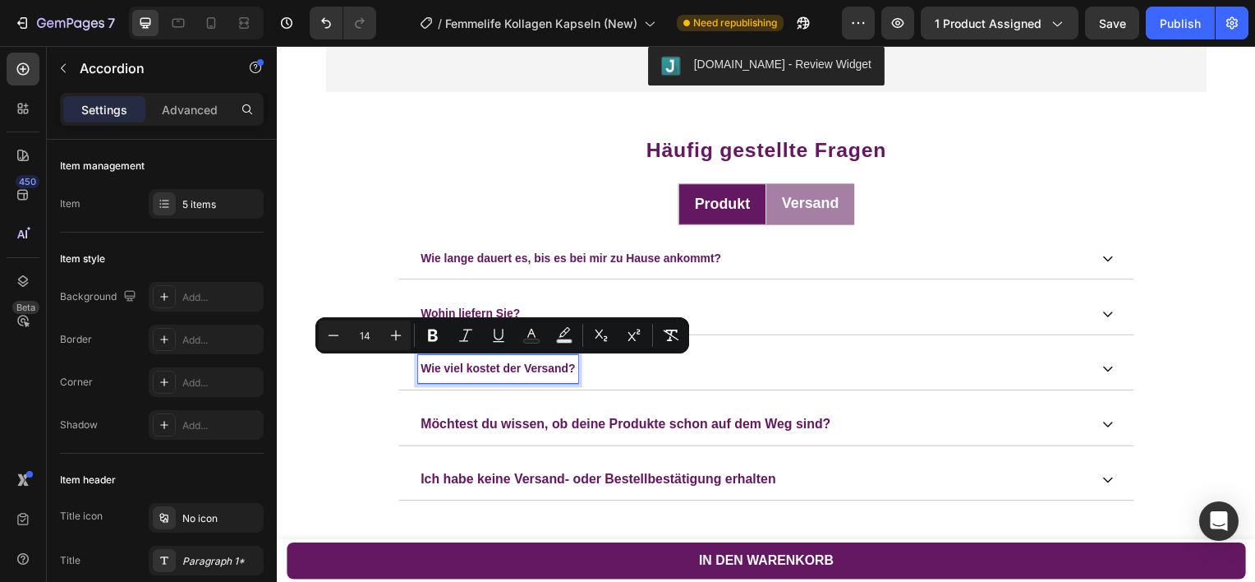
click at [358, 339] on input "14" at bounding box center [364, 335] width 33 height 20
type input "16"
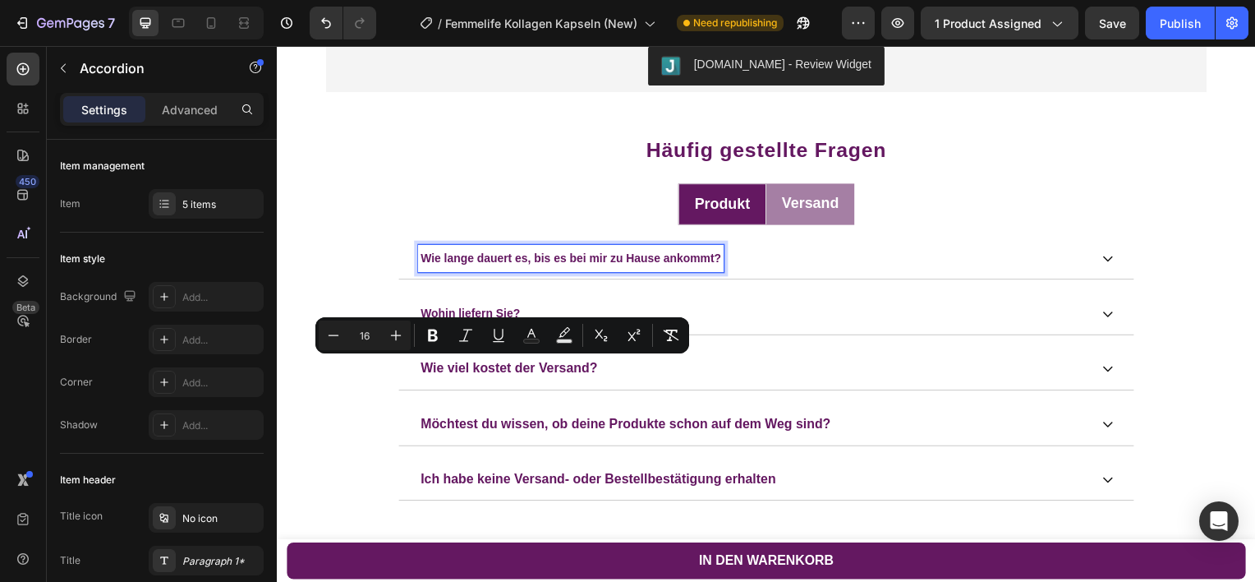
click at [482, 259] on span "Wie lange dauert es, bis es bei mir zu Hause ankommt?" at bounding box center [573, 259] width 303 height 13
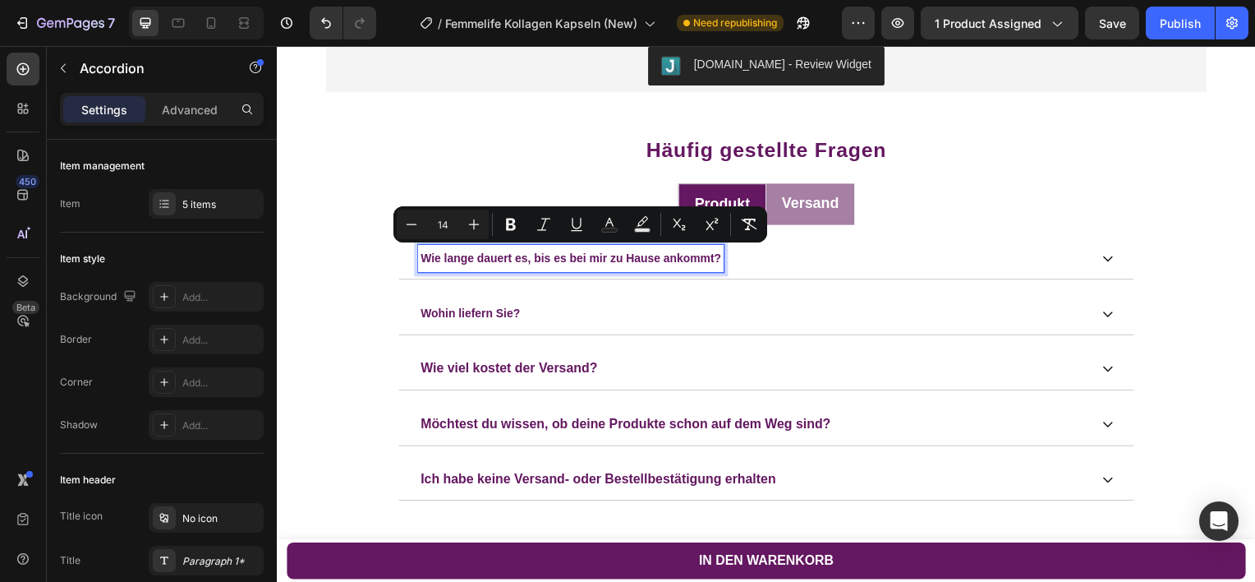
click at [449, 220] on input "14" at bounding box center [442, 224] width 33 height 20
type input "16"
click at [452, 320] on span "Wohin liefern Sie?" at bounding box center [472, 314] width 100 height 13
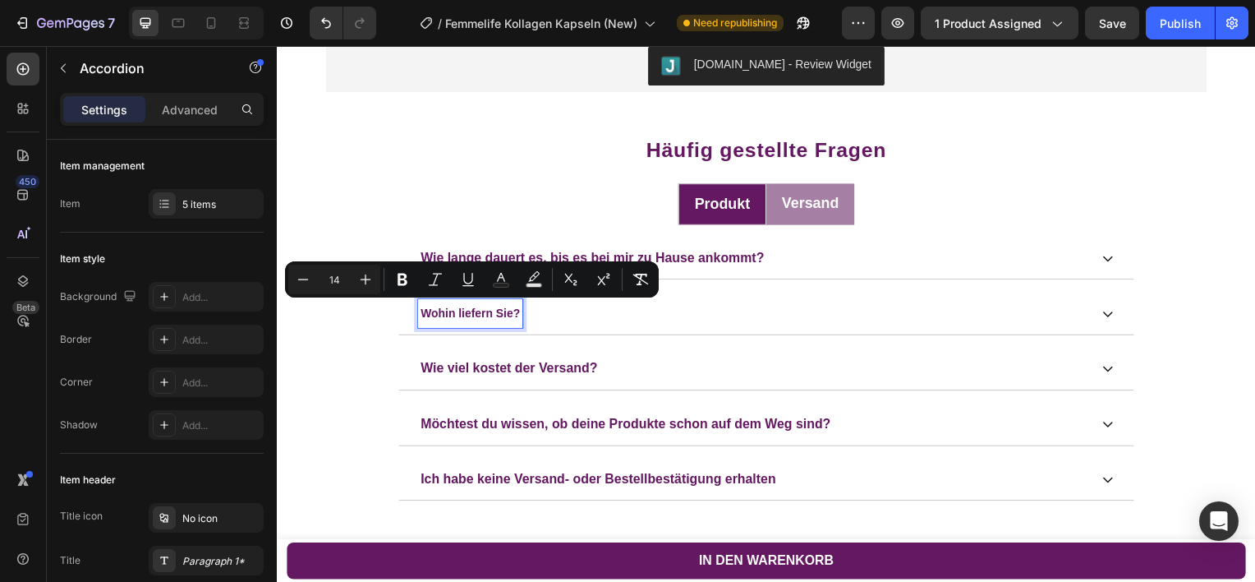
click at [332, 282] on input "14" at bounding box center [334, 280] width 33 height 20
type input "16"
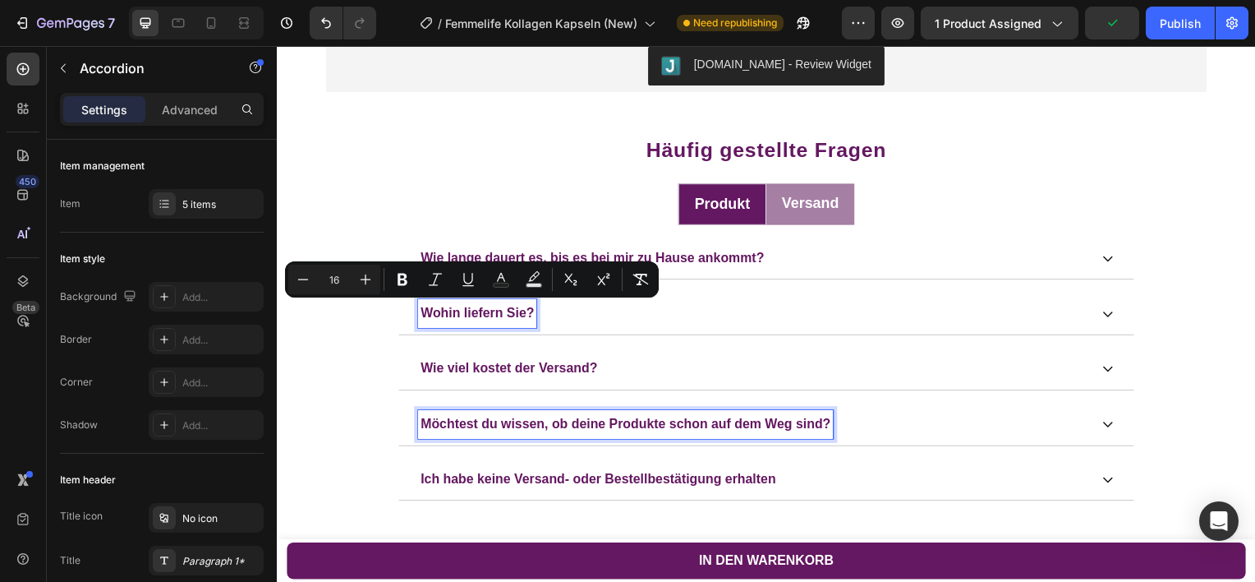
click at [484, 427] on span "Möchtest du wissen, ob deine Produkte schon auf dem Weg sind?" at bounding box center [628, 426] width 413 height 14
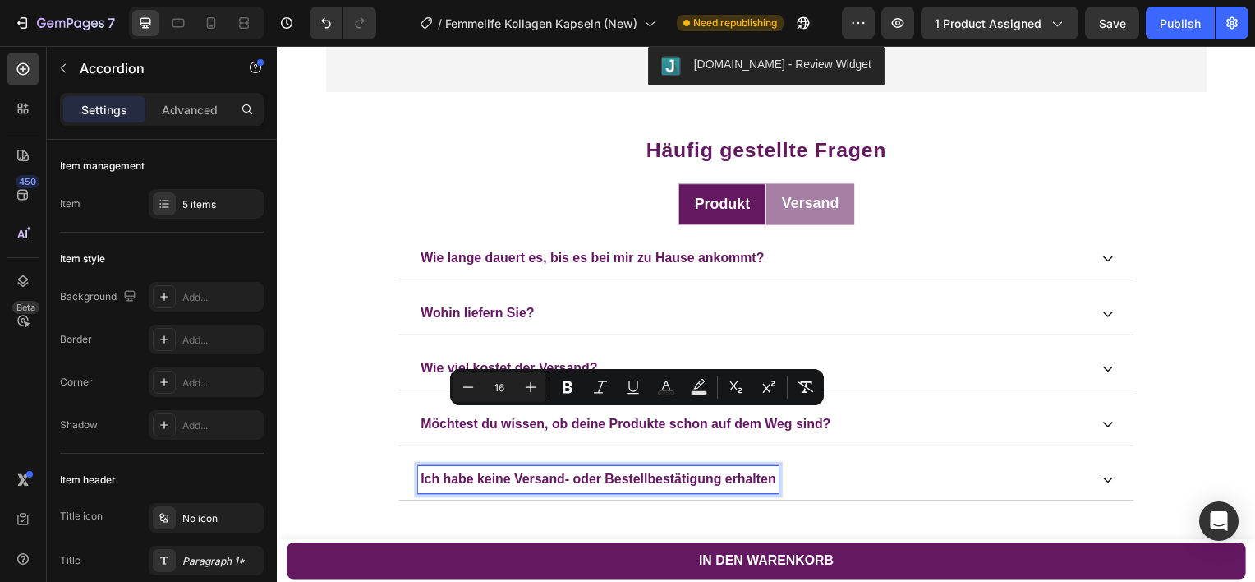
click at [482, 472] on p "Ich habe keine Versand- oder Bestellbestätigung erhalten" at bounding box center [601, 483] width 358 height 24
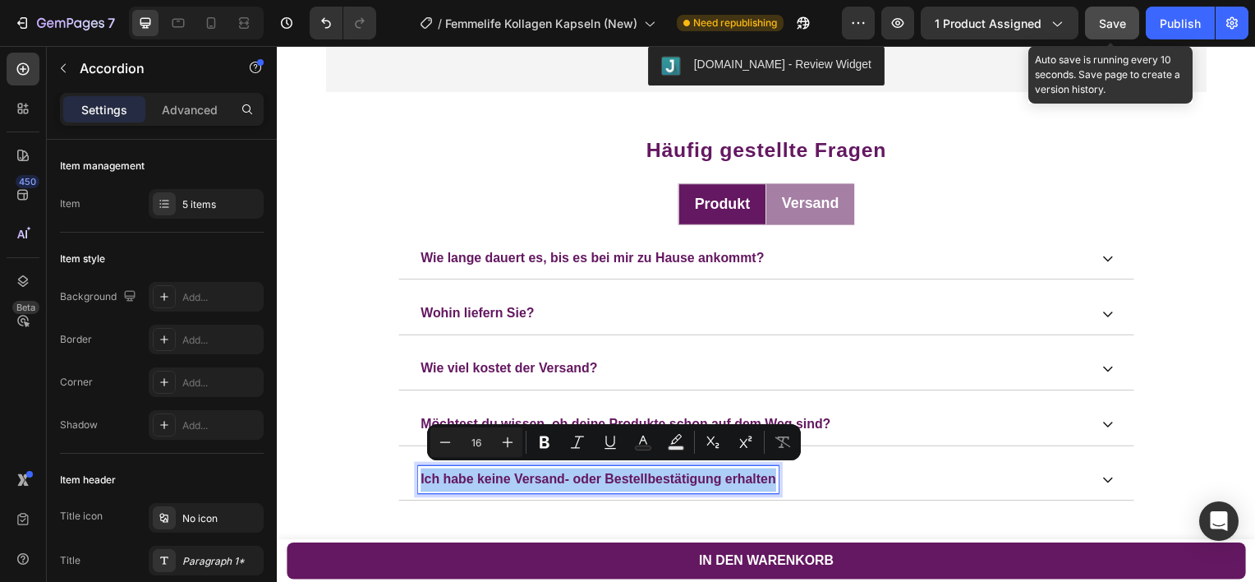
click at [1124, 12] on button "Save" at bounding box center [1112, 23] width 54 height 33
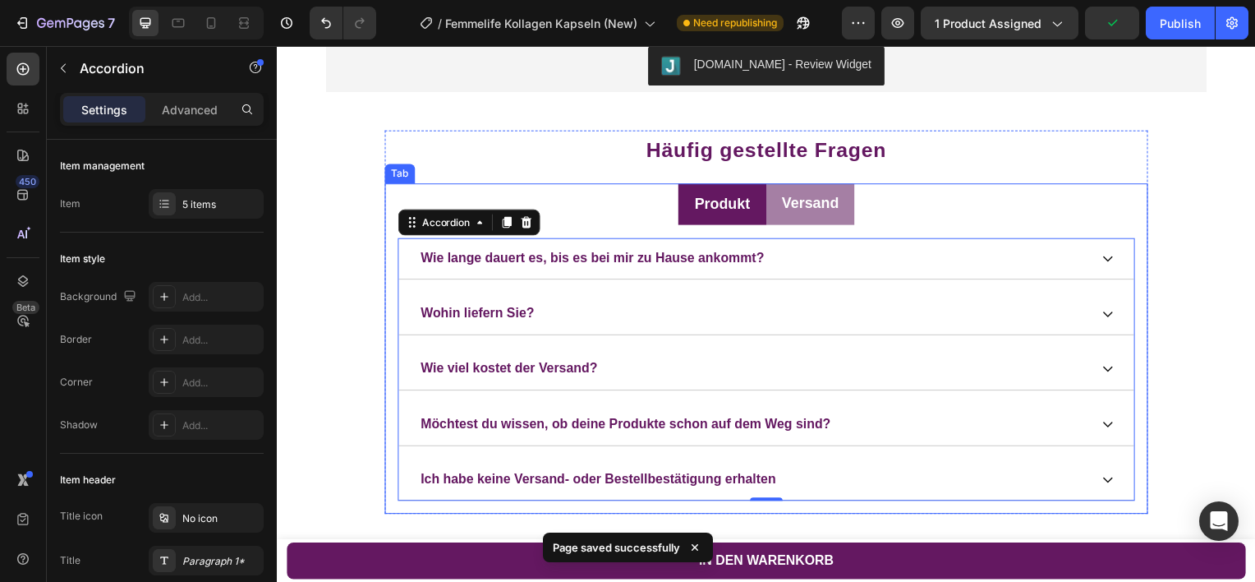
click at [703, 200] on p "Produkt" at bounding box center [726, 205] width 56 height 22
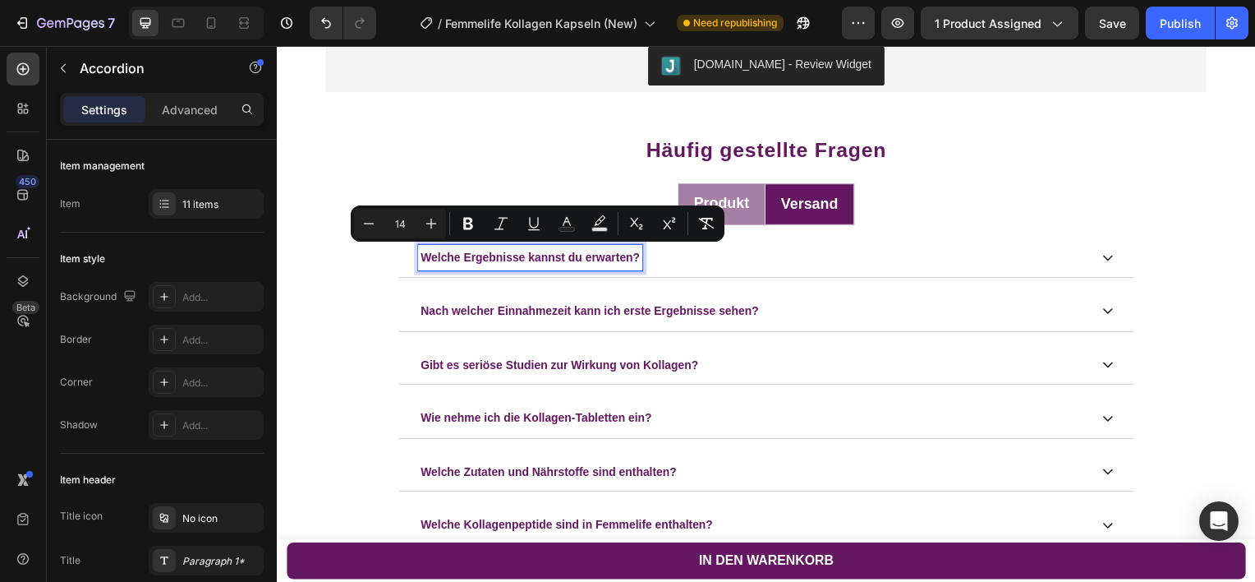
click at [399, 228] on input "14" at bounding box center [400, 224] width 33 height 20
type input "16"
click at [499, 313] on span "Nach welcher Einnahmezeit kann ich erste Ergebnisse sehen?" at bounding box center [592, 311] width 341 height 13
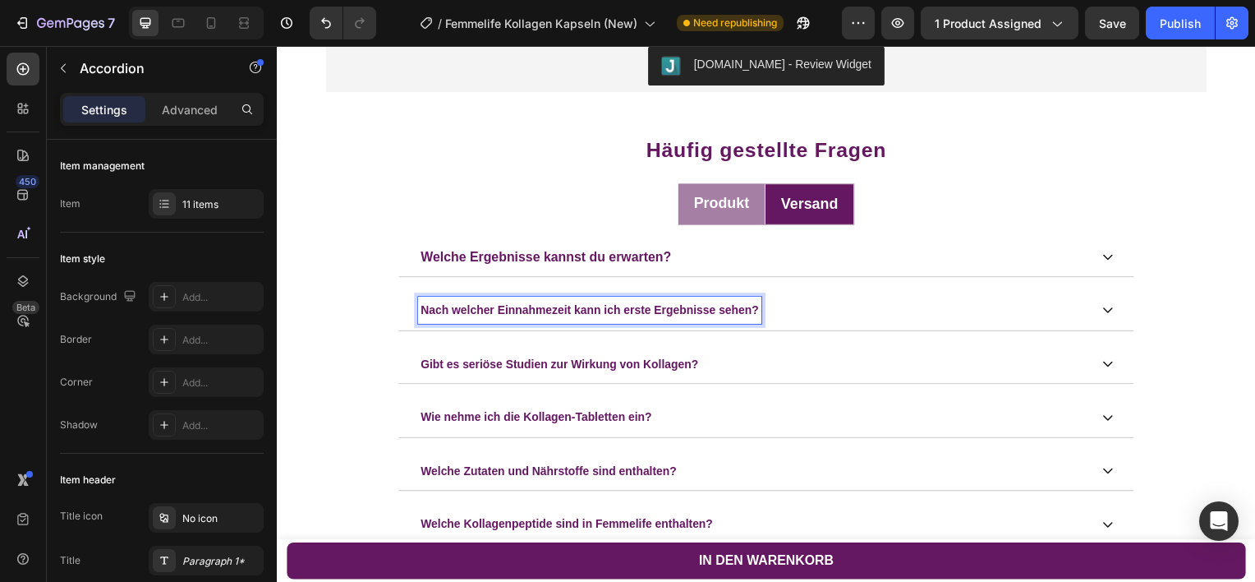
click at [499, 313] on span "Nach welcher Einnahmezeit kann ich erste Ergebnisse sehen?" at bounding box center [592, 311] width 341 height 13
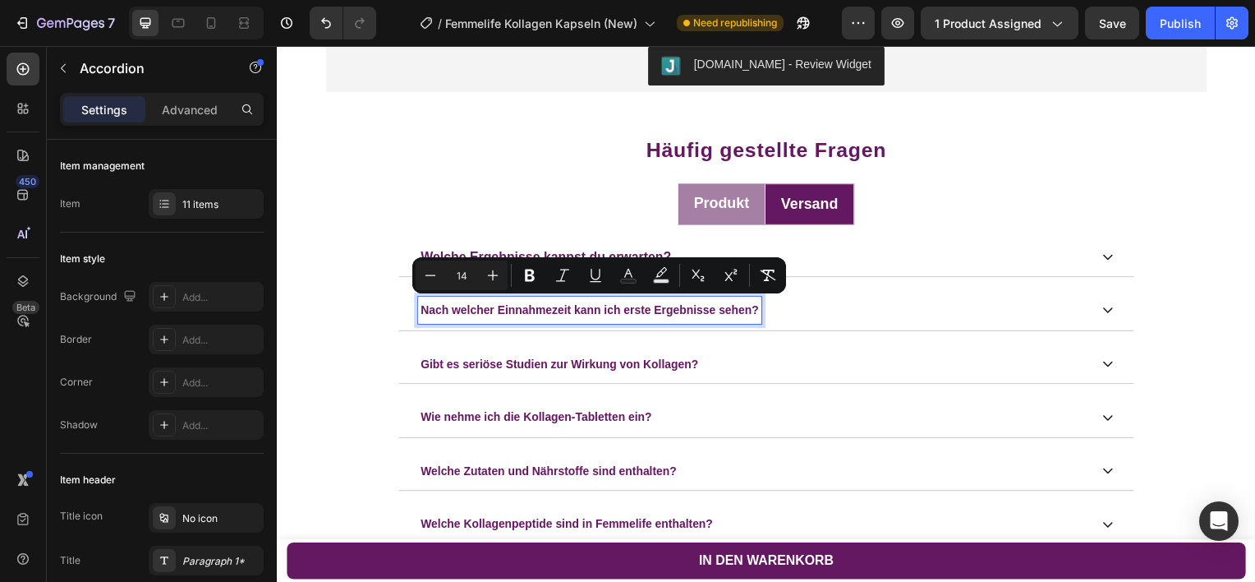
click at [462, 272] on input "14" at bounding box center [461, 275] width 33 height 20
type input "16"
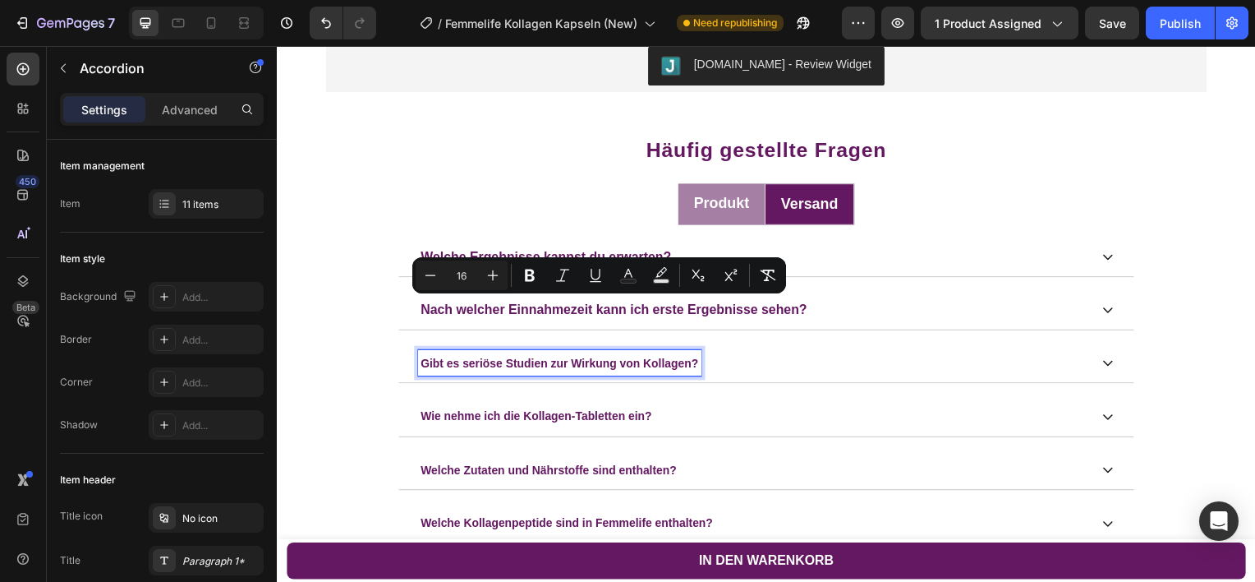
click at [499, 370] on span "Gibt es seriöse Studien zur Wirkung von Kollagen?" at bounding box center [562, 364] width 280 height 13
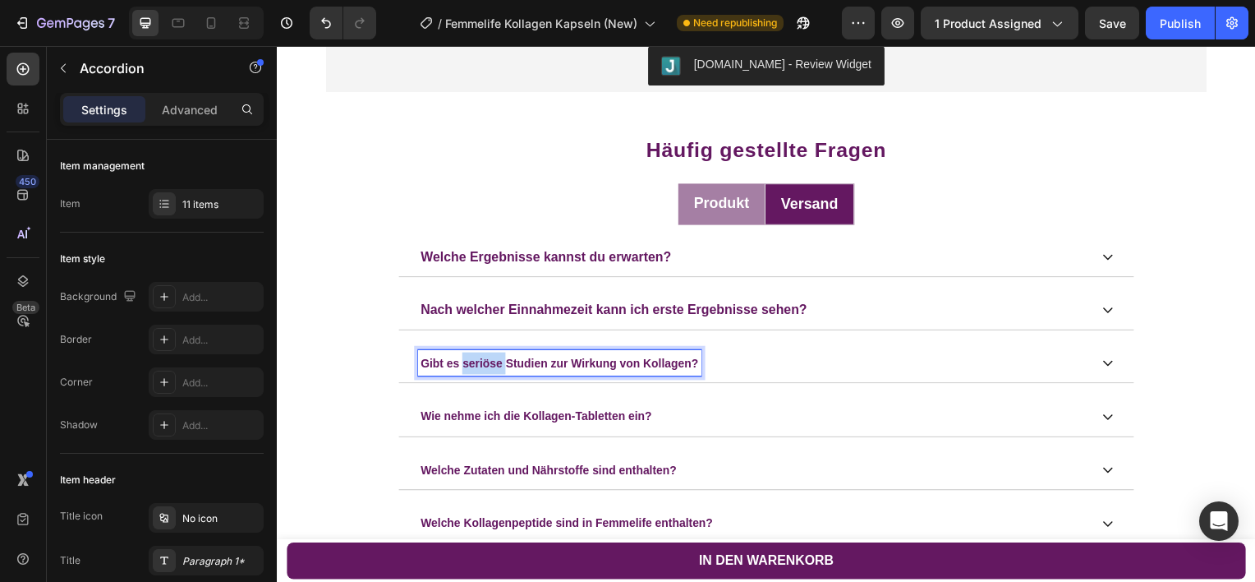
click at [499, 370] on span "Gibt es seriöse Studien zur Wirkung von Kollagen?" at bounding box center [562, 364] width 280 height 13
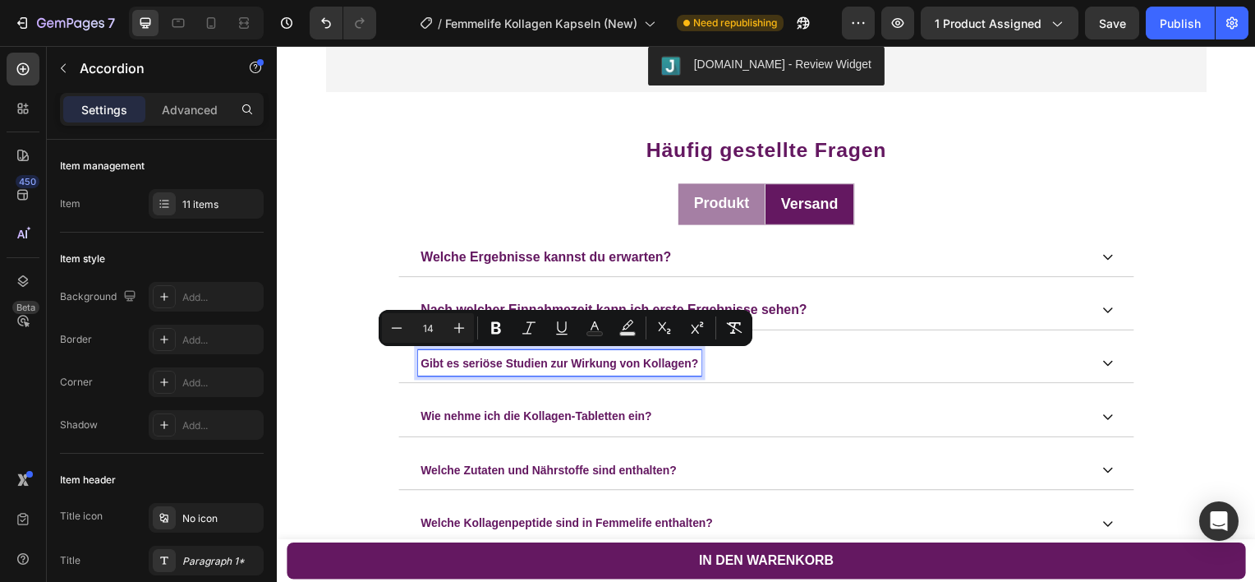
click at [425, 335] on input "14" at bounding box center [428, 328] width 33 height 20
type input "16"
click at [463, 411] on span "Wie nehme ich die Kollagen-Tabletten ein?" at bounding box center [538, 417] width 233 height 13
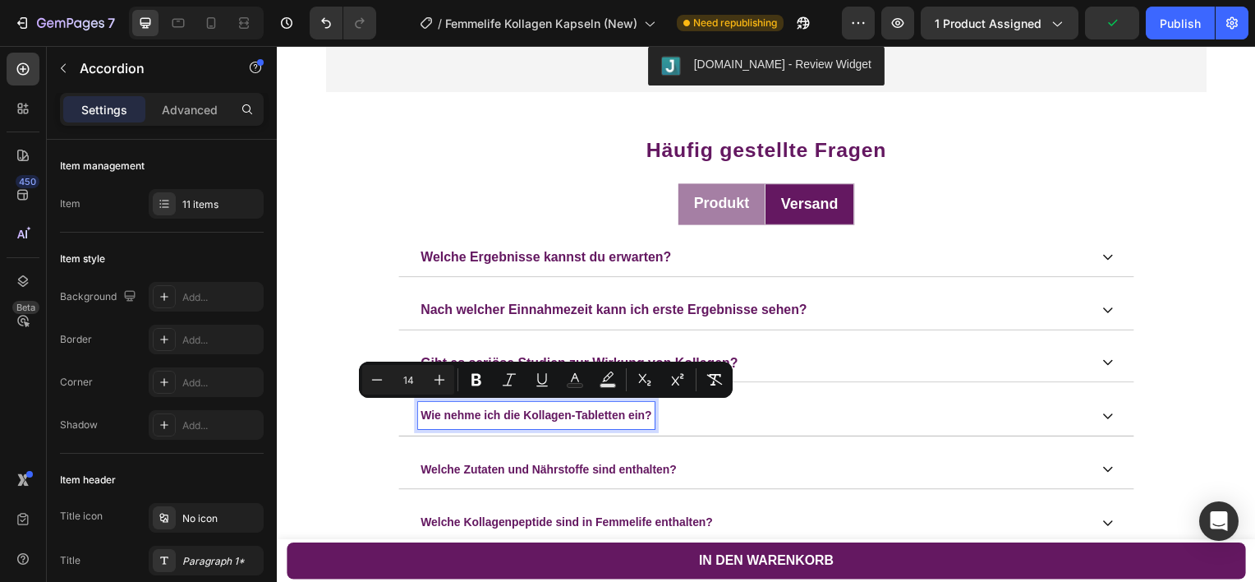
click at [406, 385] on input "14" at bounding box center [408, 380] width 33 height 20
type input "16"
click at [472, 468] on span "Welche Zutaten und Nährstoffe sind enthalten?" at bounding box center [551, 470] width 258 height 13
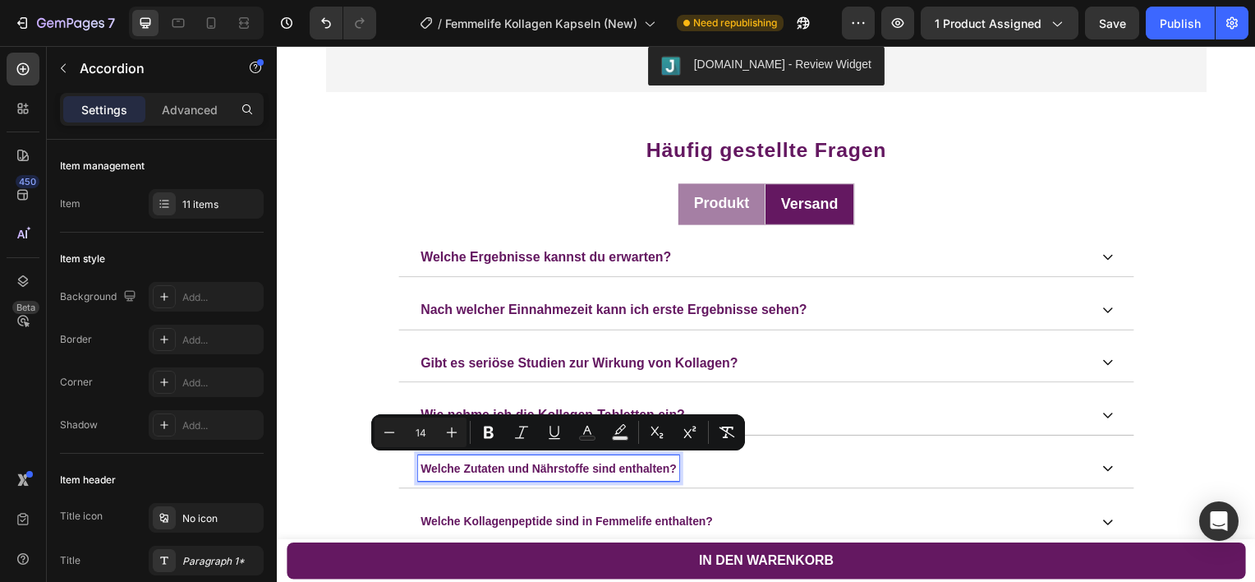
click at [422, 434] on input "14" at bounding box center [420, 432] width 33 height 20
type input "16"
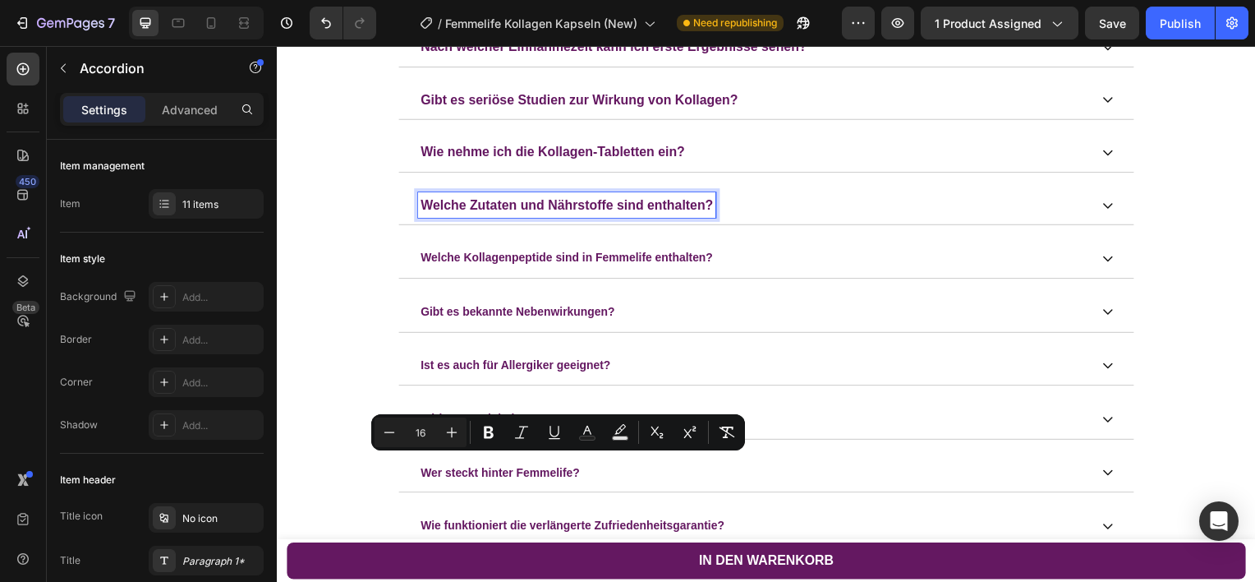
scroll to position [4176, 0]
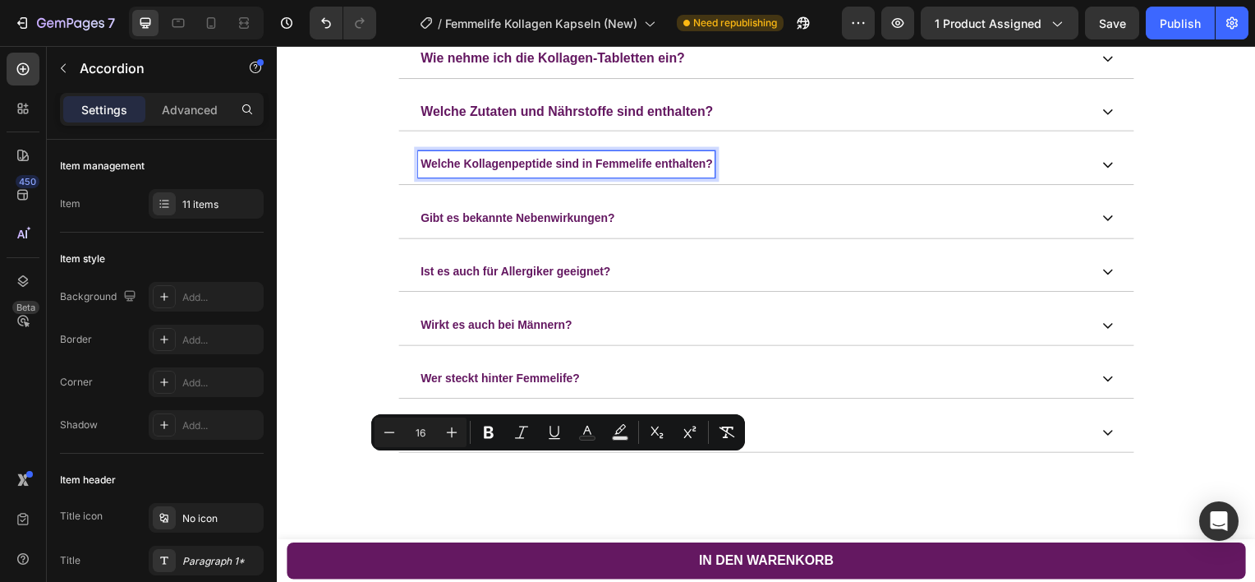
click at [564, 170] on p "Welche Kollagenpeptide sind in Femmelife enthalten?" at bounding box center [569, 165] width 294 height 22
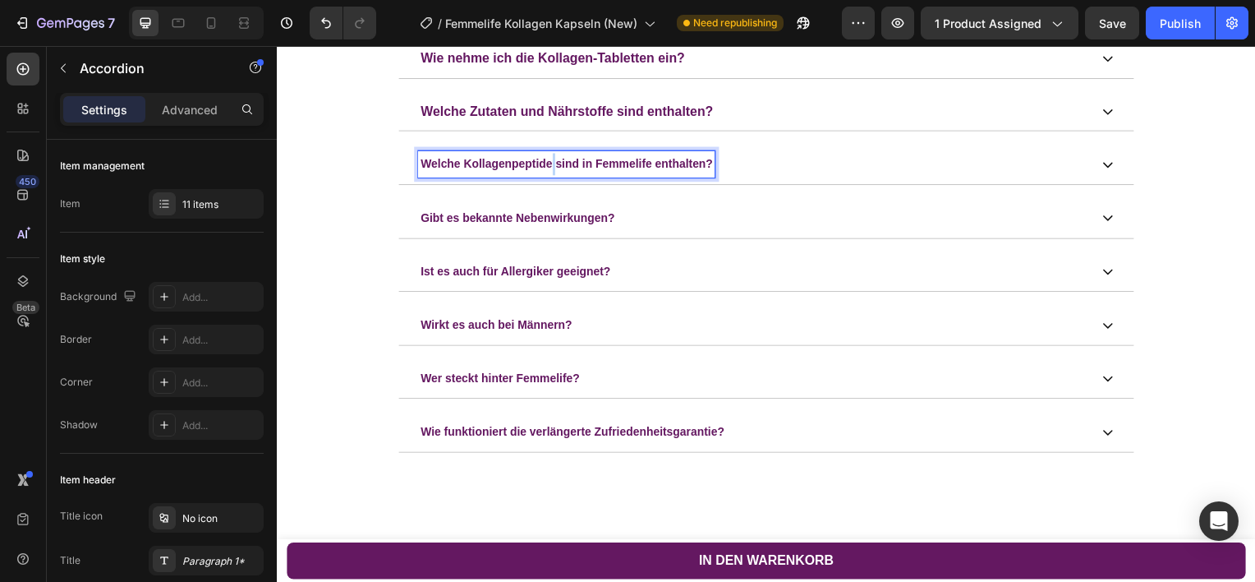
click at [564, 170] on p "Welche Kollagenpeptide sind in Femmelife enthalten?" at bounding box center [569, 165] width 294 height 22
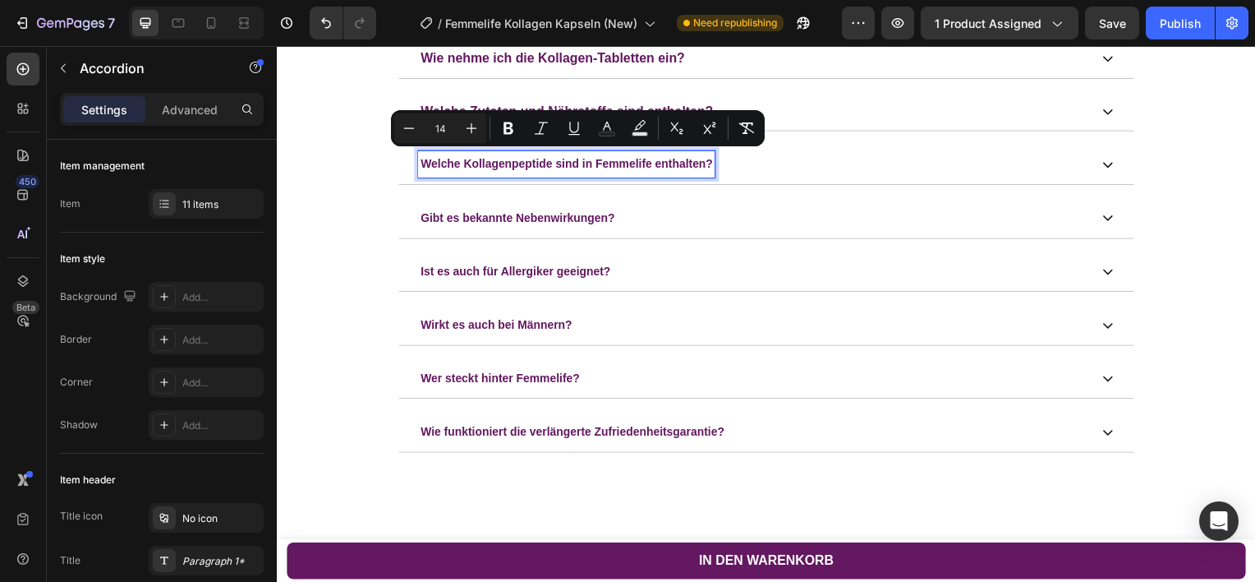
click at [445, 123] on input "14" at bounding box center [440, 128] width 33 height 20
type input "16"
click at [477, 221] on span "Gibt es bekannte Nebenwirkungen?" at bounding box center [520, 217] width 196 height 13
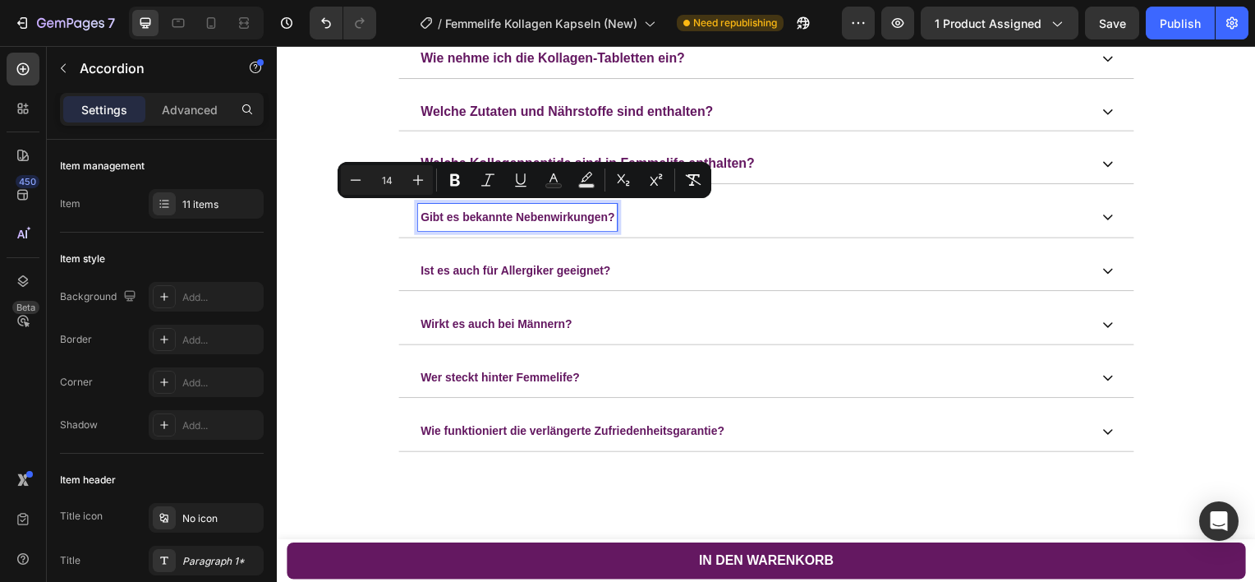
click at [394, 171] on input "14" at bounding box center [387, 180] width 33 height 20
type input "16"
click at [463, 267] on span "Ist es auch für Allergiker geeignet?" at bounding box center [517, 271] width 191 height 13
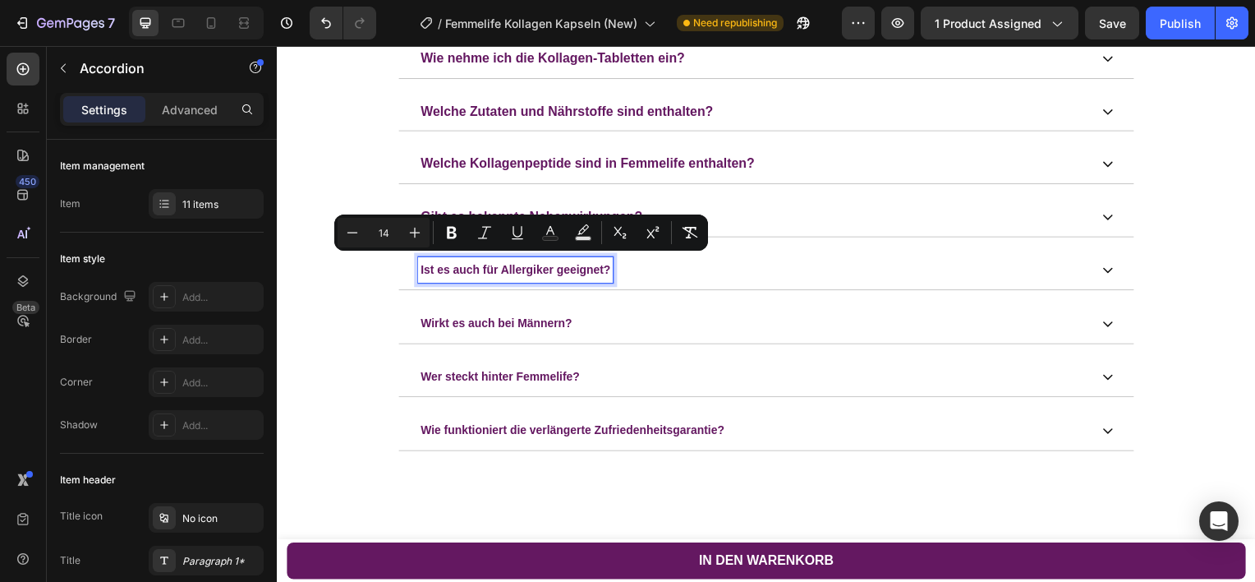
click at [375, 231] on input "14" at bounding box center [383, 233] width 33 height 20
type input "16"
click at [535, 317] on span "Wirkt es auch bei Männern?" at bounding box center [498, 323] width 153 height 13
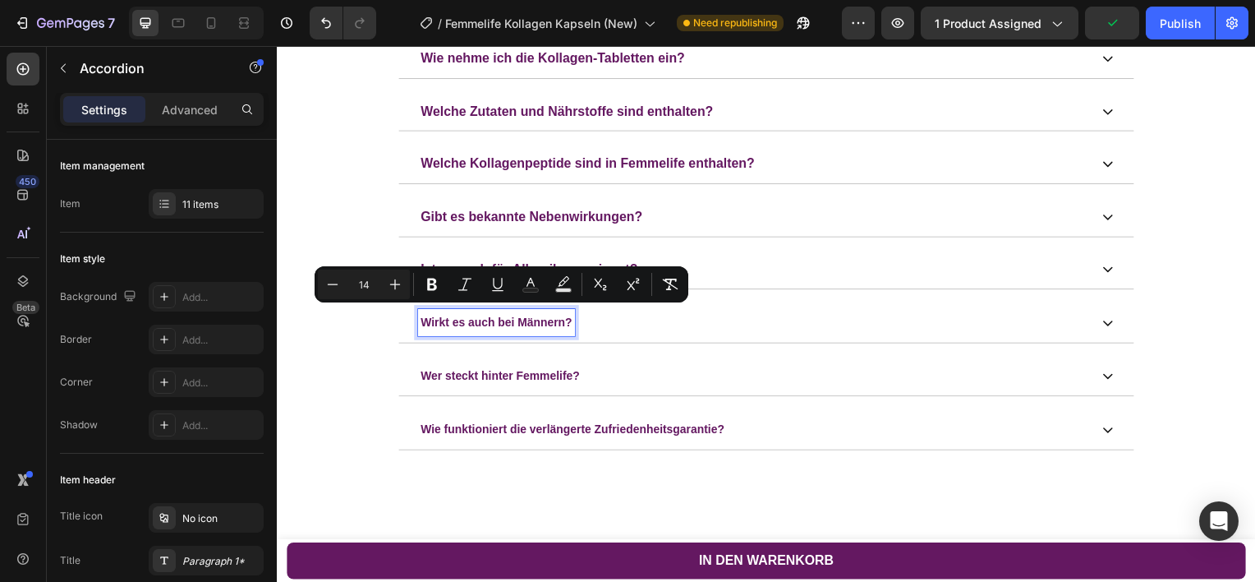
click at [375, 279] on input "14" at bounding box center [364, 284] width 33 height 20
type input "16"
click at [465, 371] on span "Wer steckt hinter Femmelife?" at bounding box center [502, 377] width 160 height 13
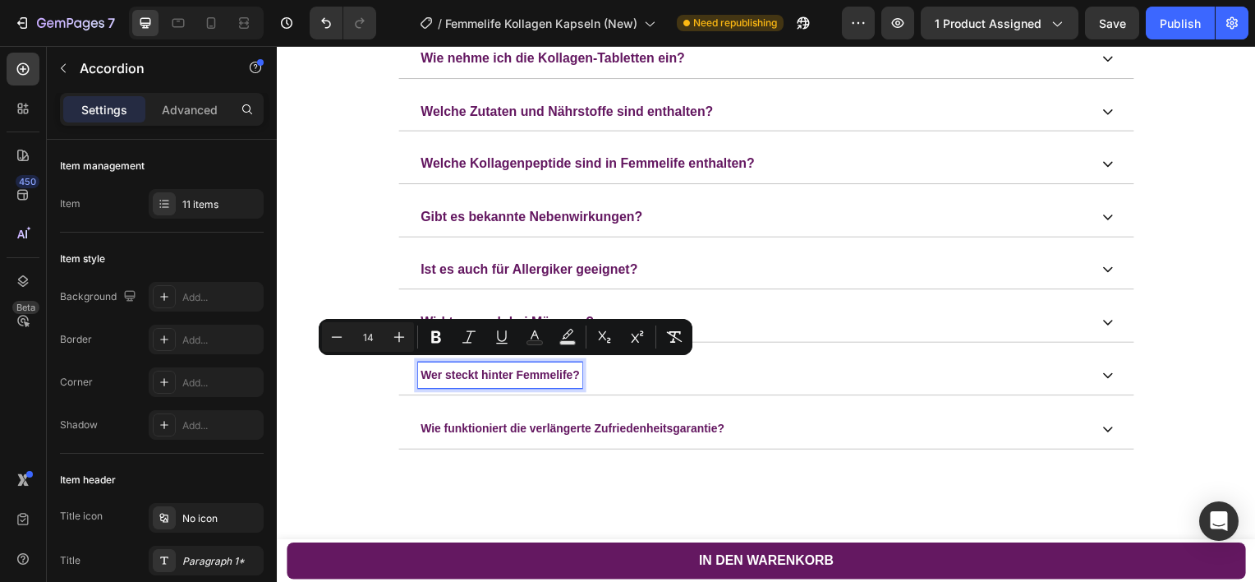
click at [372, 334] on input "14" at bounding box center [368, 337] width 33 height 20
type input "16"
click at [509, 423] on span "Wie funktioniert die verlängerte Zufriedenheitsgarantie?" at bounding box center [575, 429] width 306 height 13
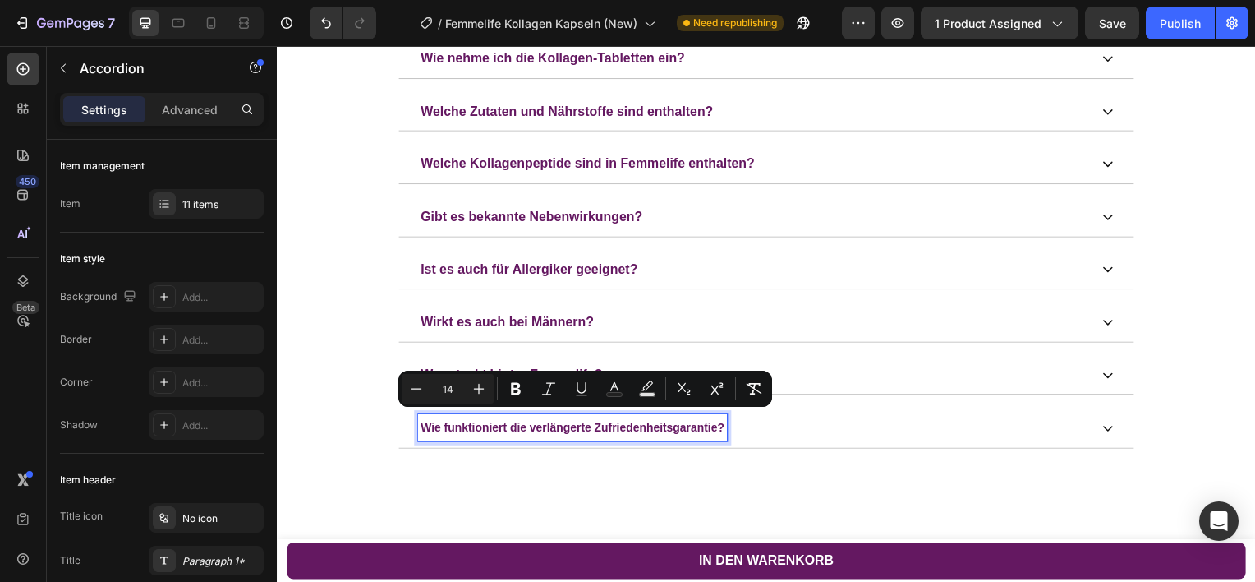
click at [450, 387] on input "14" at bounding box center [447, 389] width 33 height 20
type input "16"
drag, startPoint x: 1122, startPoint y: 33, endPoint x: 661, endPoint y: 248, distance: 508.0
click at [1122, 33] on button "Save" at bounding box center [1112, 23] width 54 height 33
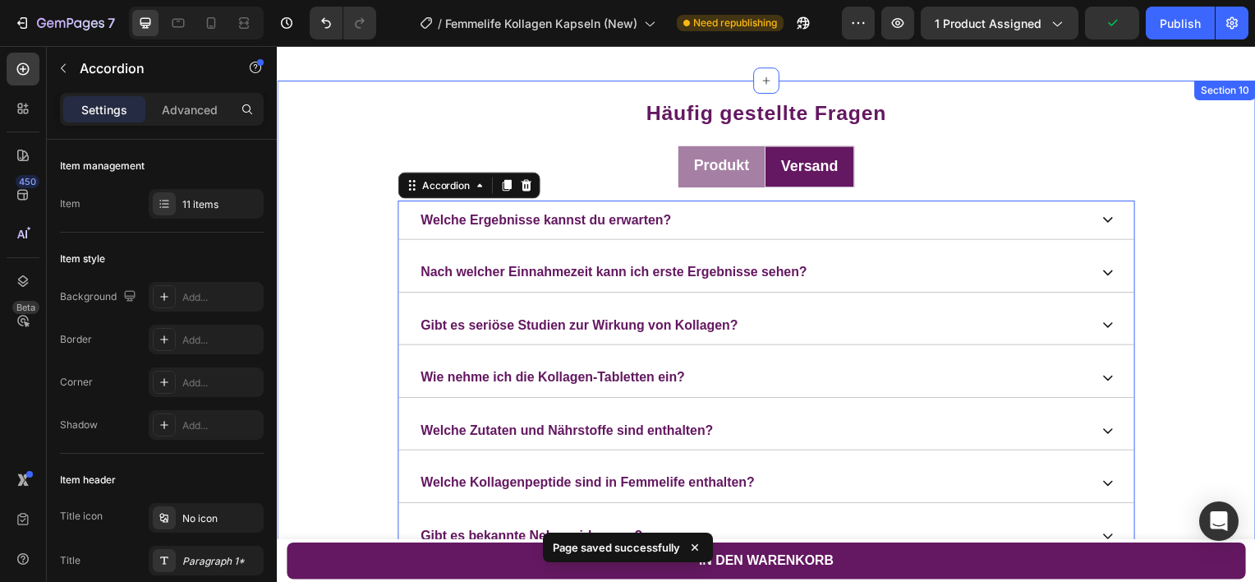
scroll to position [3954, 0]
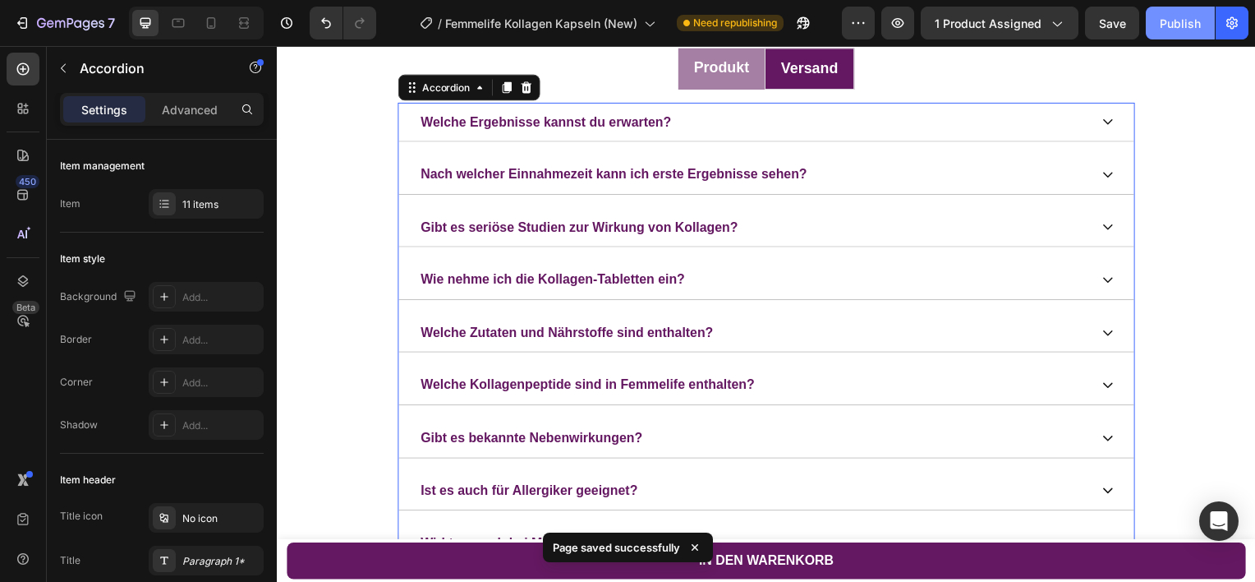
click at [1166, 29] on div "Publish" at bounding box center [1180, 23] width 41 height 17
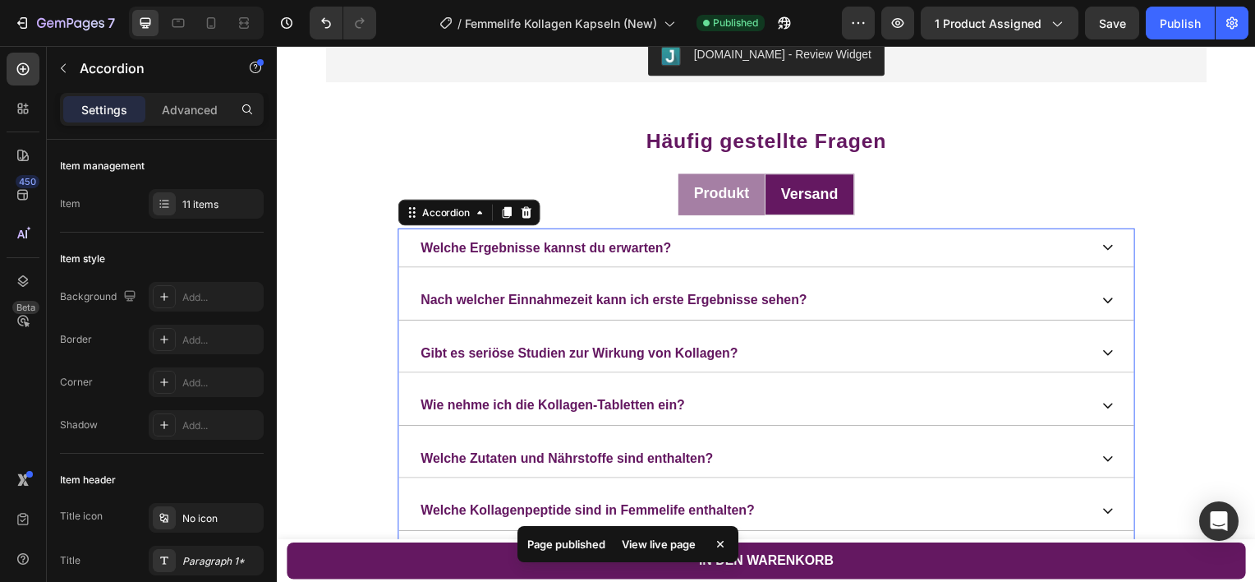
scroll to position [3826, 0]
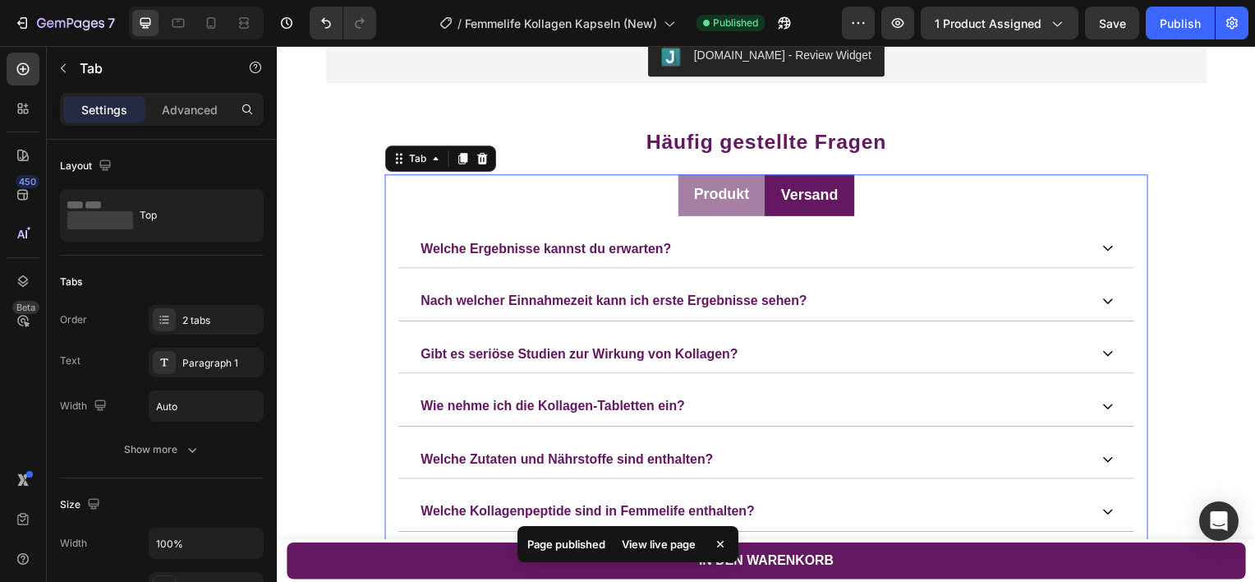
click at [785, 192] on p "Versand" at bounding box center [814, 196] width 58 height 22
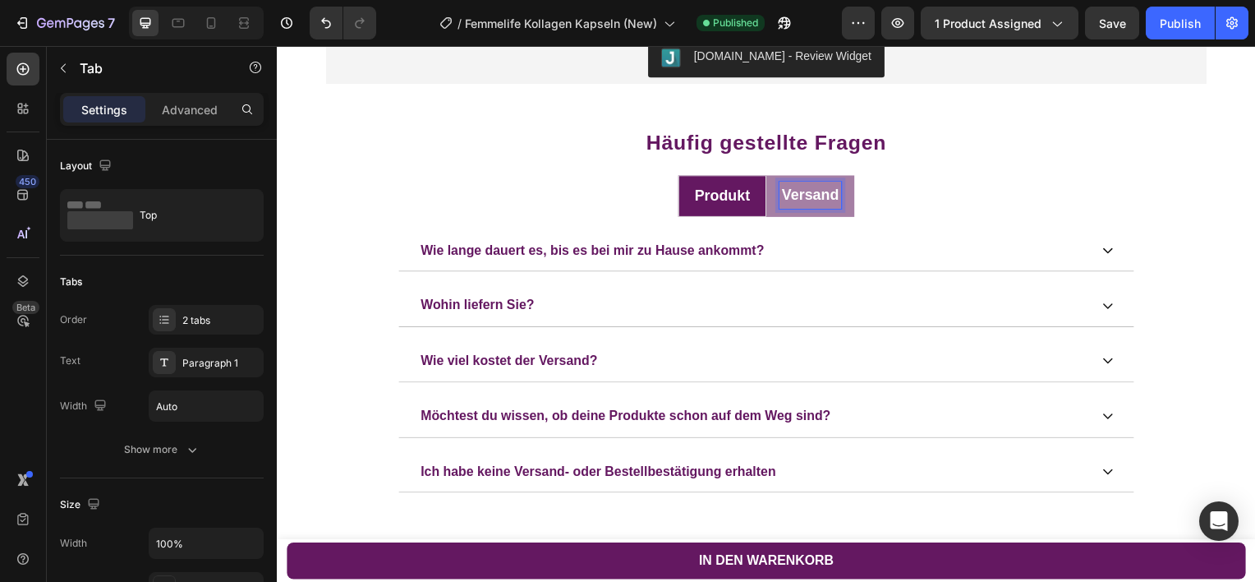
scroll to position [3907, 0]
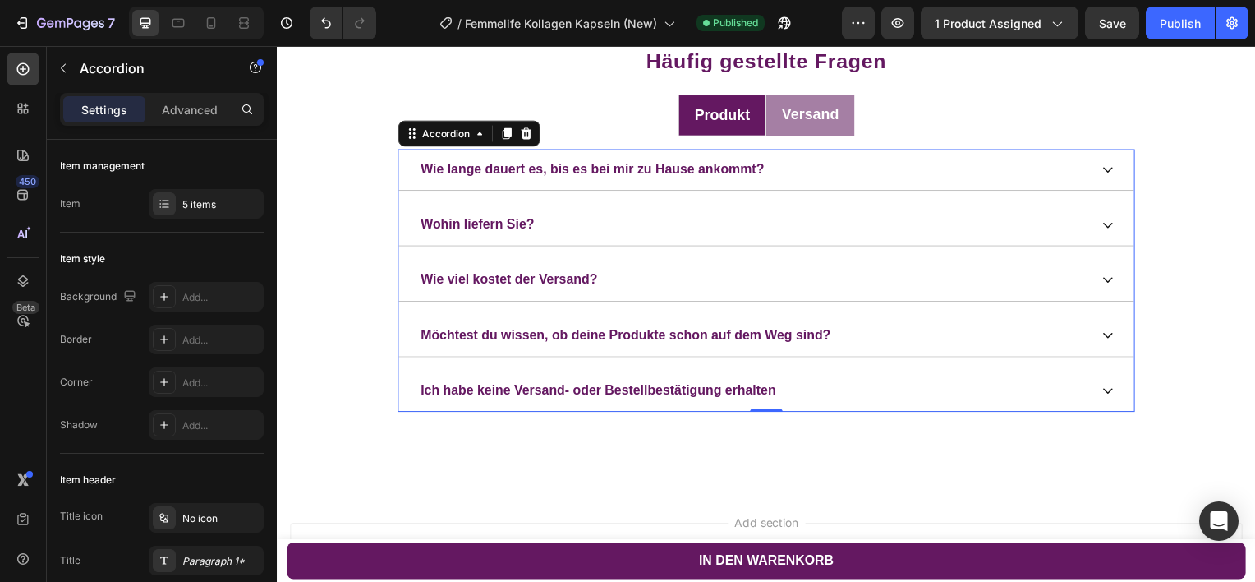
click at [1105, 380] on div "Ich habe keine Versand- oder Bestellbestätigung erhalten" at bounding box center [769, 393] width 741 height 43
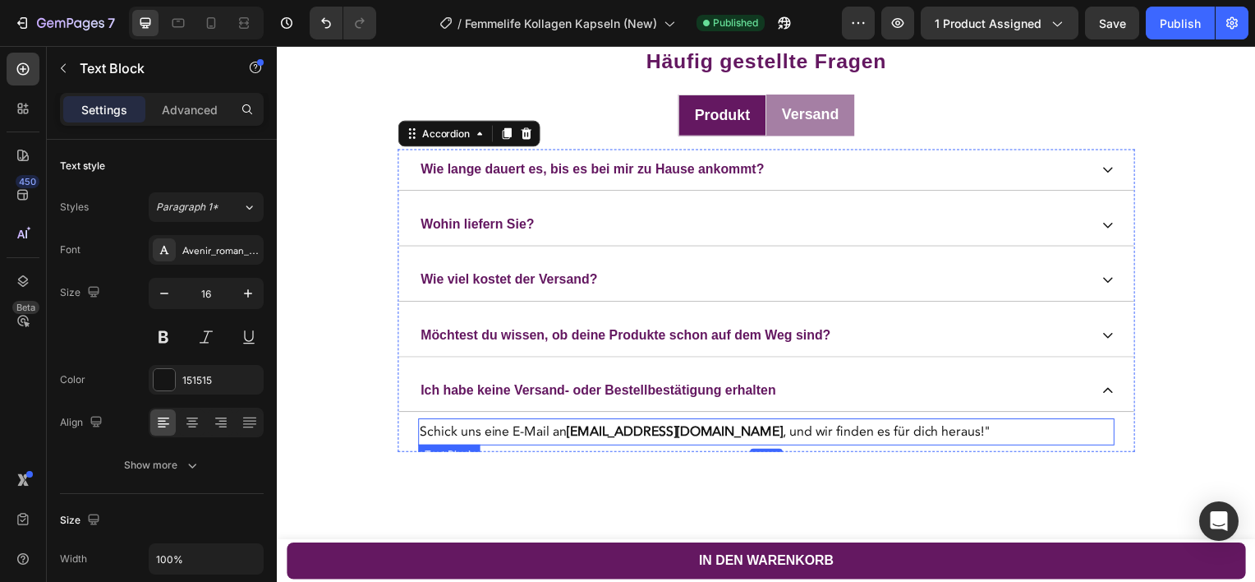
click at [959, 428] on p "Schick uns eine E-Mail an [EMAIL_ADDRESS][DOMAIN_NAME] , und wir finden es für …" at bounding box center [770, 434] width 698 height 24
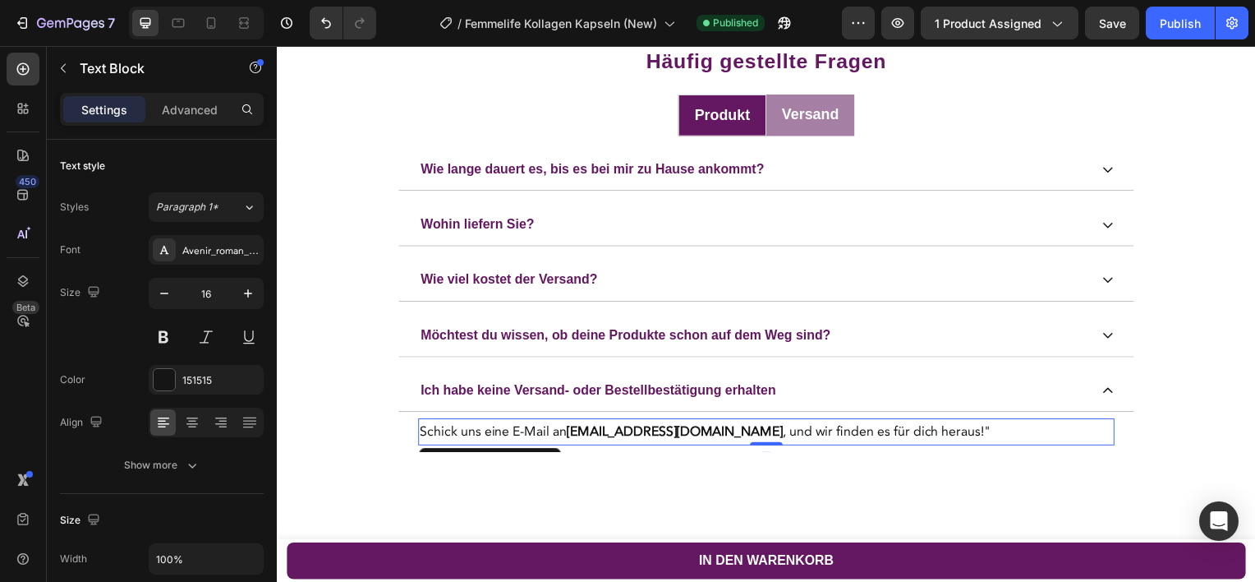
click at [959, 428] on p "Schick uns eine E-Mail an [EMAIL_ADDRESS][DOMAIN_NAME] , und wir finden es für …" at bounding box center [770, 434] width 698 height 24
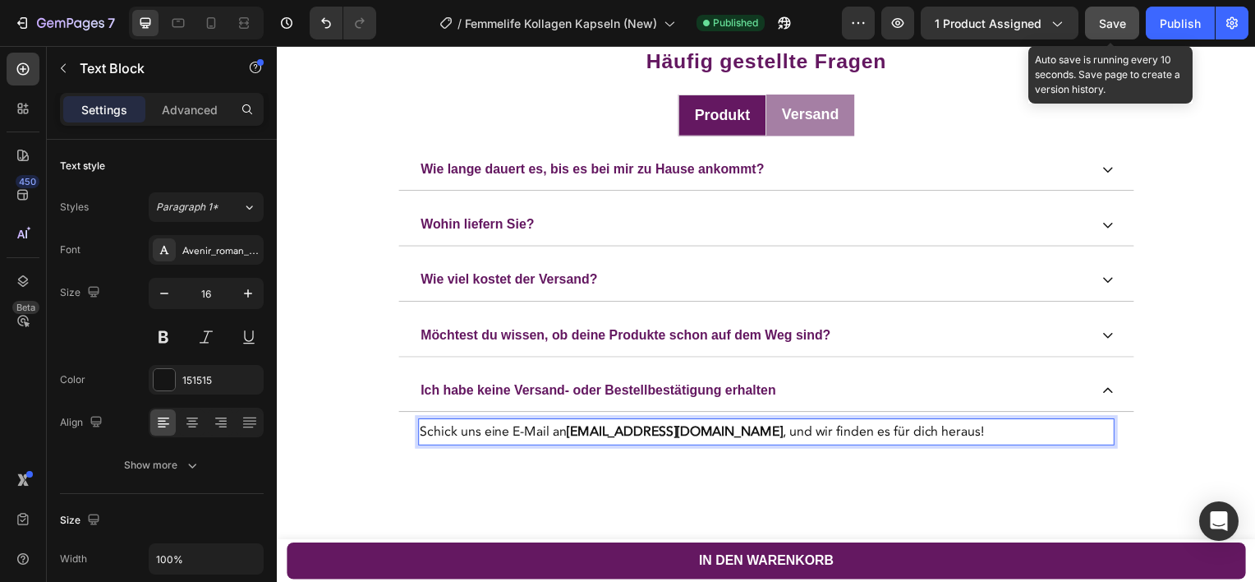
click at [1110, 22] on span "Save" at bounding box center [1112, 23] width 27 height 14
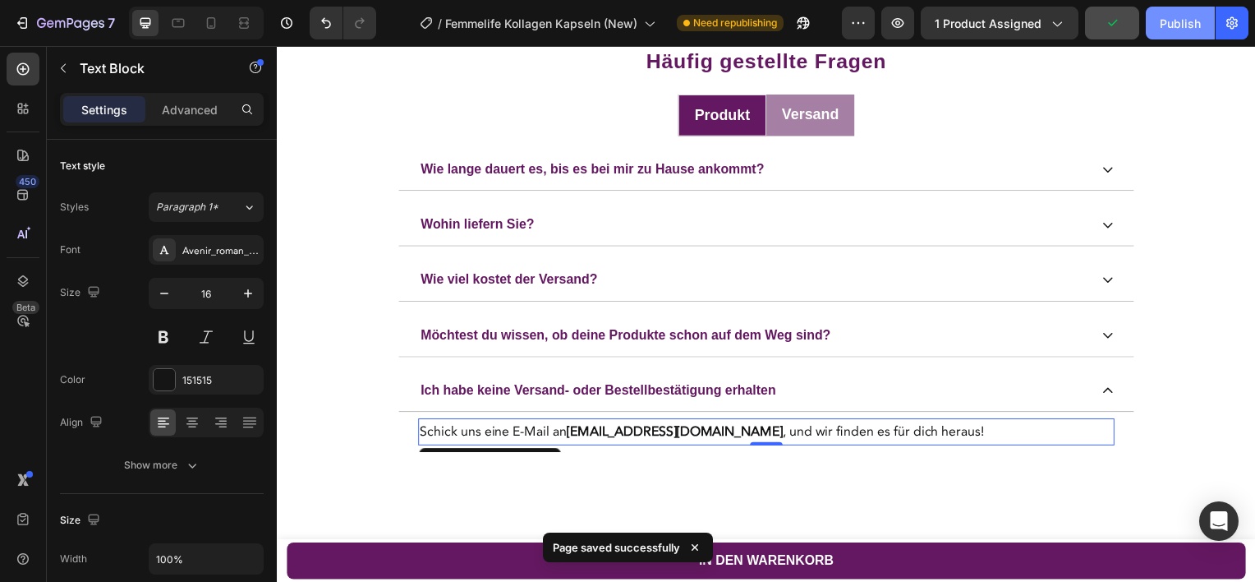
click at [1167, 35] on button "Publish" at bounding box center [1180, 23] width 69 height 33
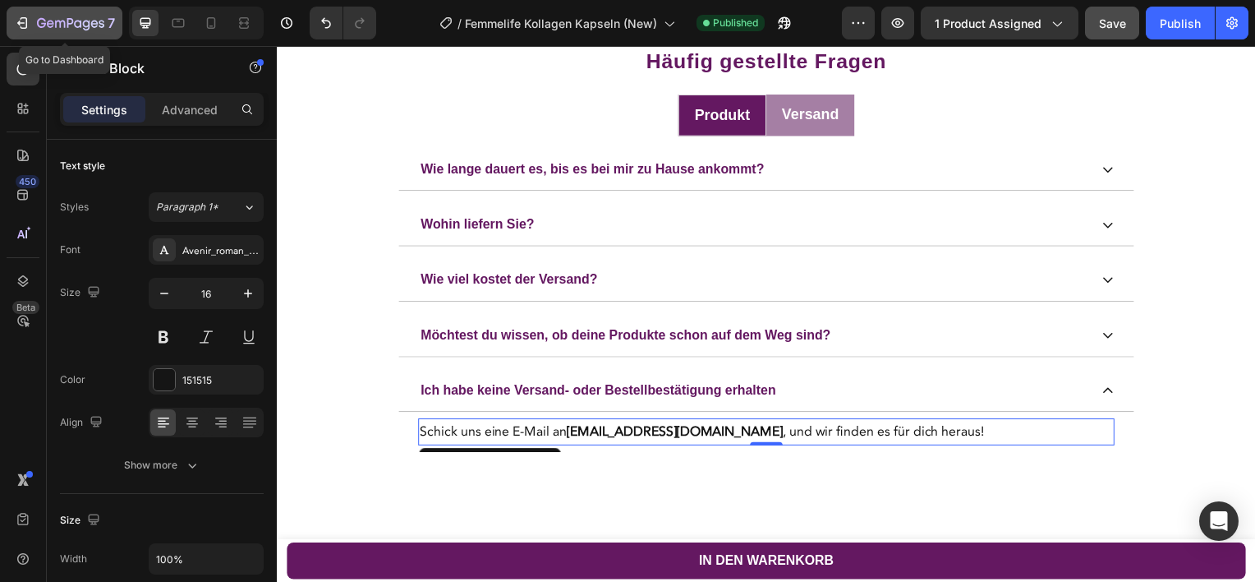
click at [37, 26] on icon "button" at bounding box center [70, 24] width 67 height 14
